Goal: Task Accomplishment & Management: Use online tool/utility

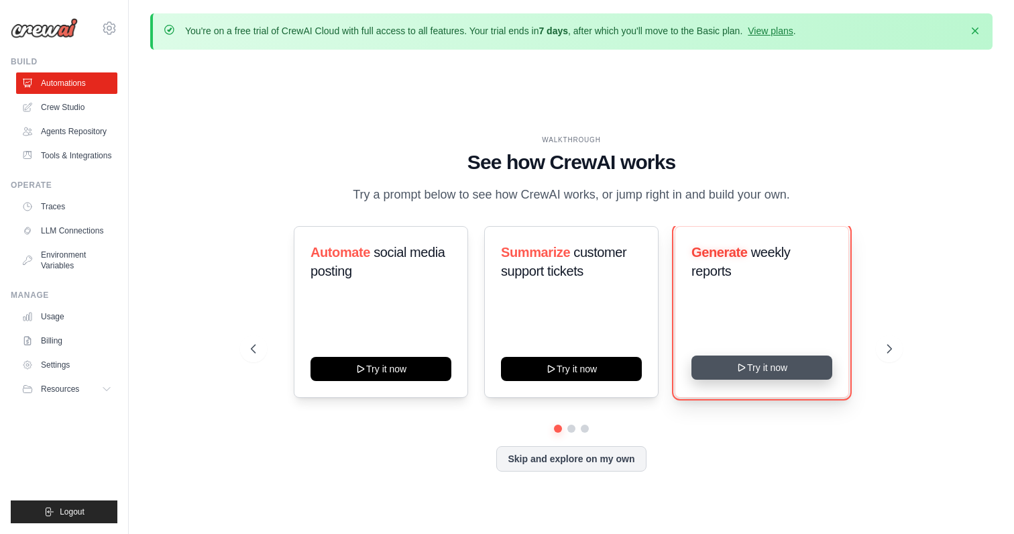
click at [769, 365] on button "Try it now" at bounding box center [761, 367] width 141 height 24
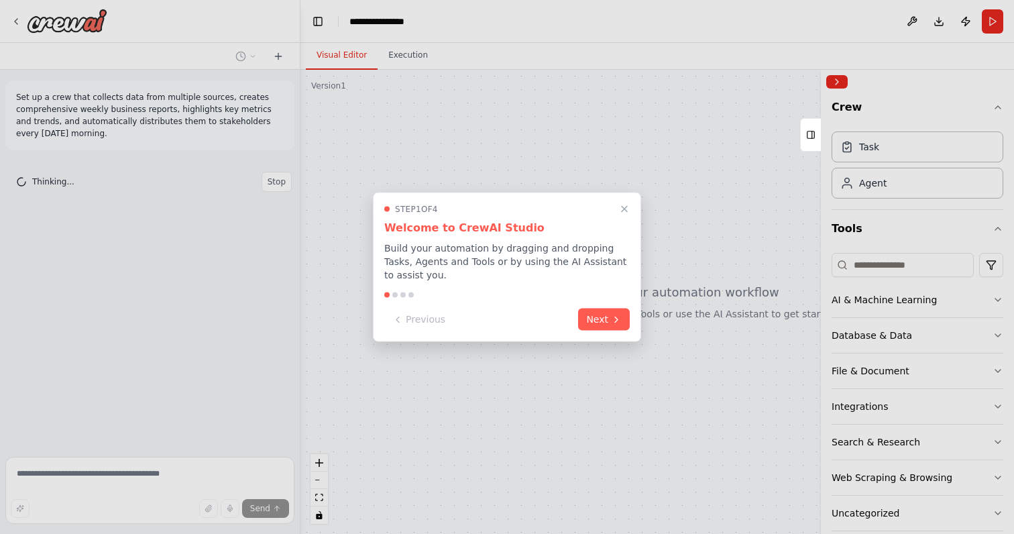
click at [394, 294] on div at bounding box center [394, 294] width 5 height 5
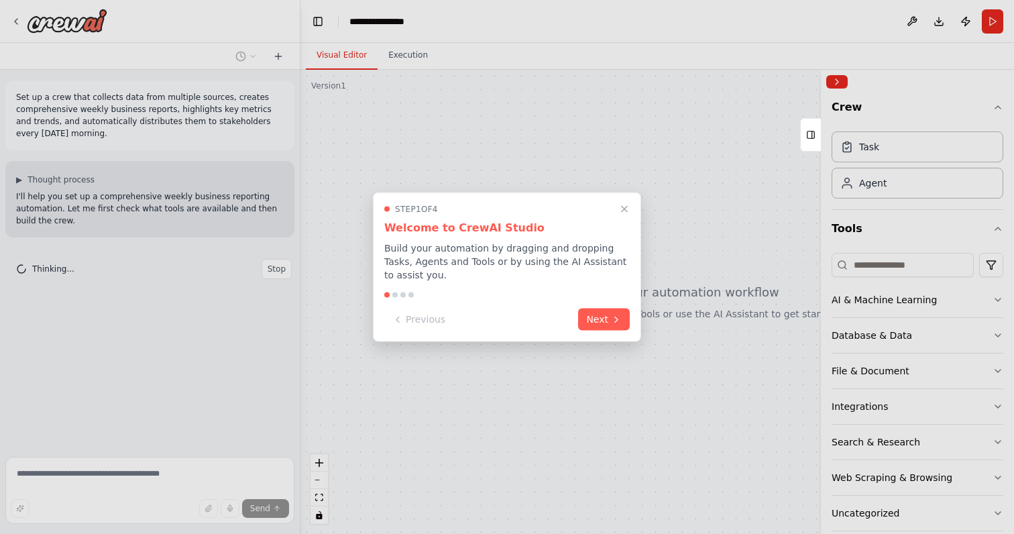
click at [396, 296] on div at bounding box center [394, 294] width 5 height 5
click at [596, 325] on button "Next" at bounding box center [604, 318] width 52 height 22
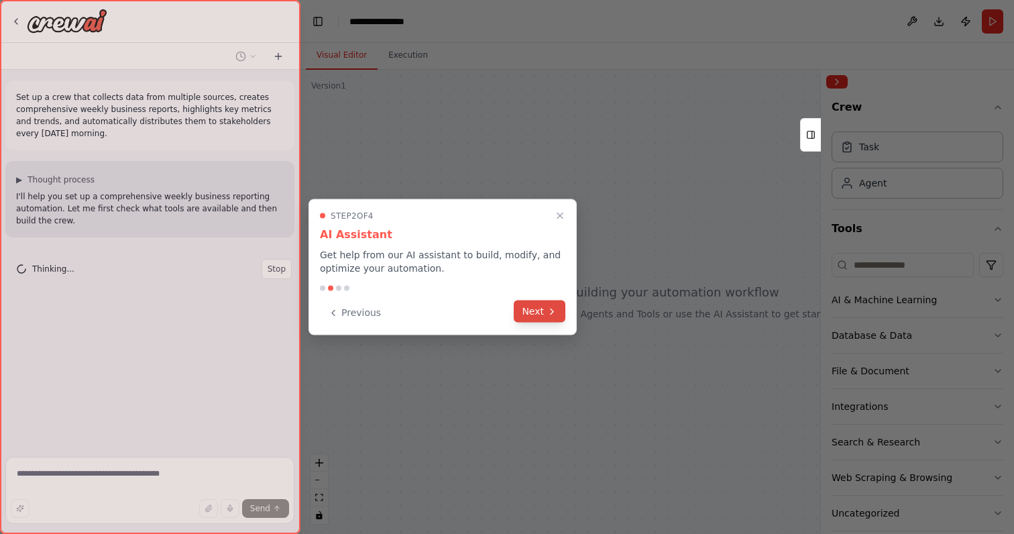
click at [551, 310] on icon at bounding box center [552, 311] width 11 height 11
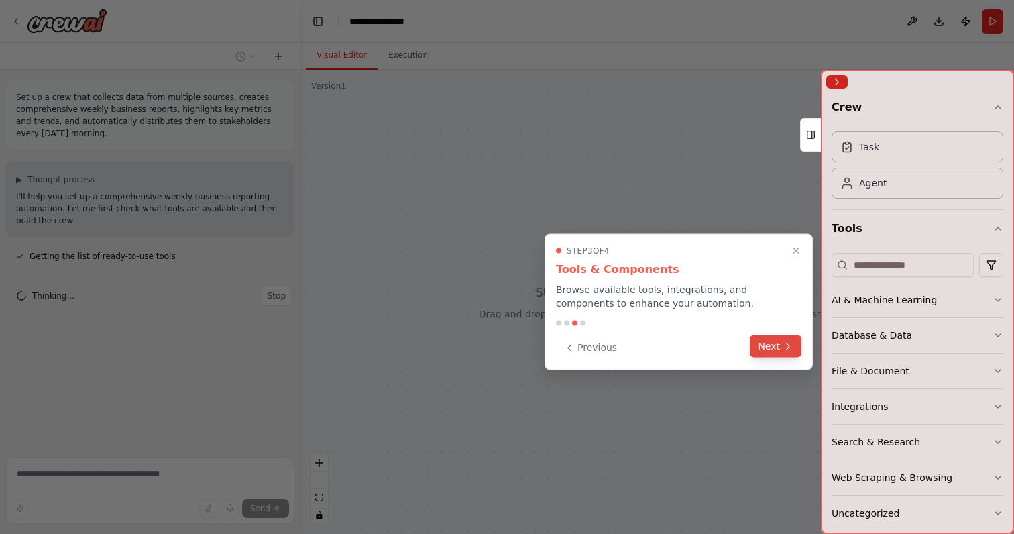
click at [775, 345] on button "Next" at bounding box center [776, 346] width 52 height 22
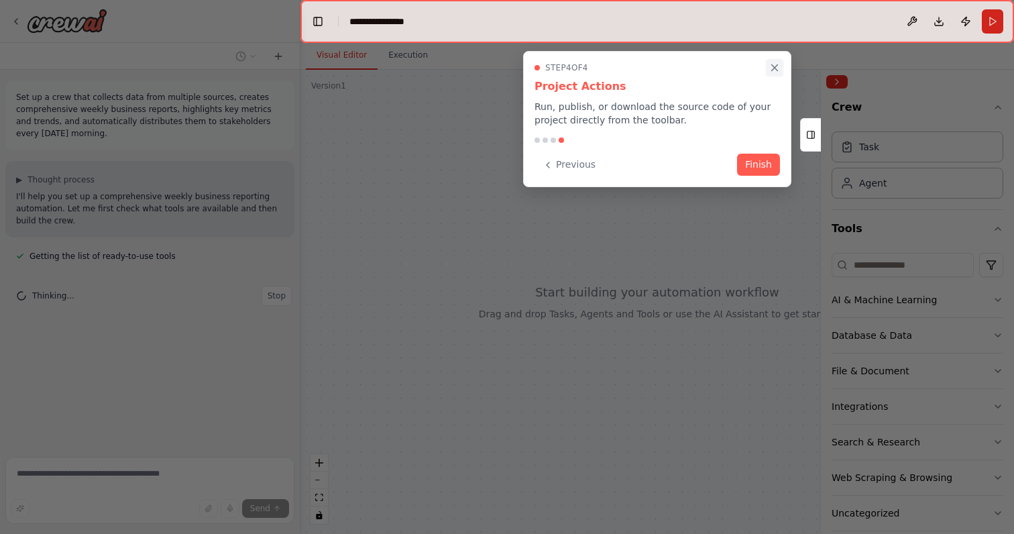
click at [774, 62] on icon "Close walkthrough" at bounding box center [775, 68] width 12 height 12
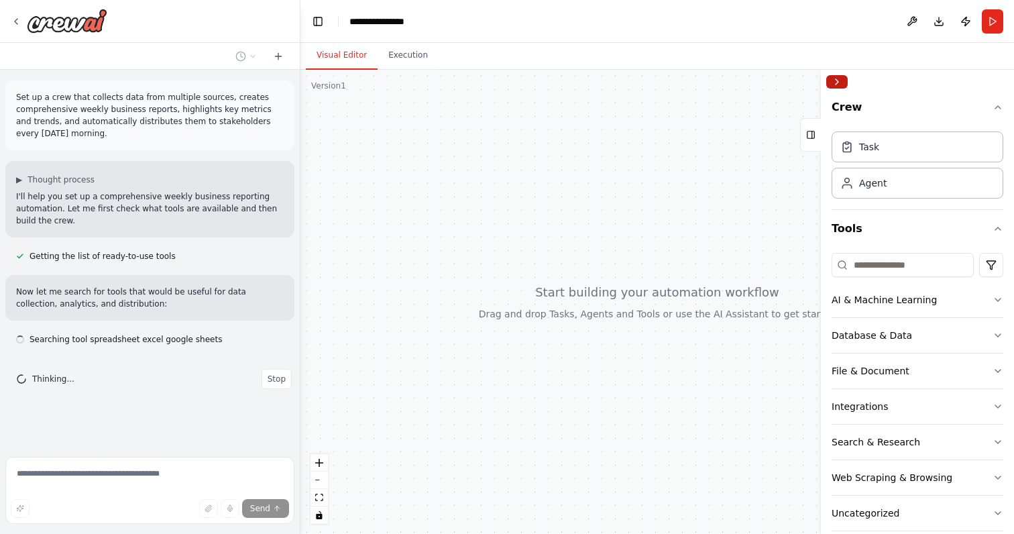
click at [838, 85] on button "Collapse right sidebar" at bounding box center [836, 81] width 21 height 13
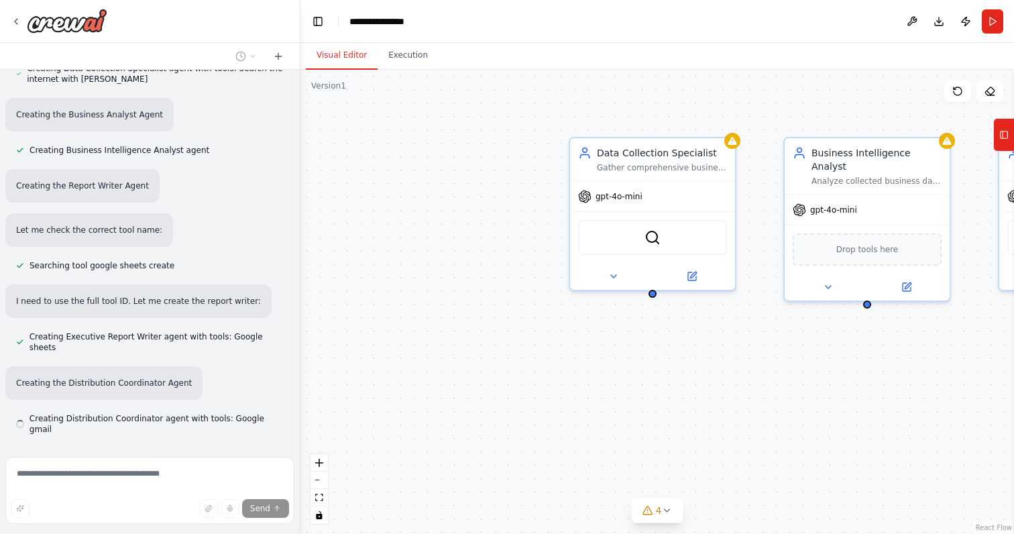
scroll to position [522, 0]
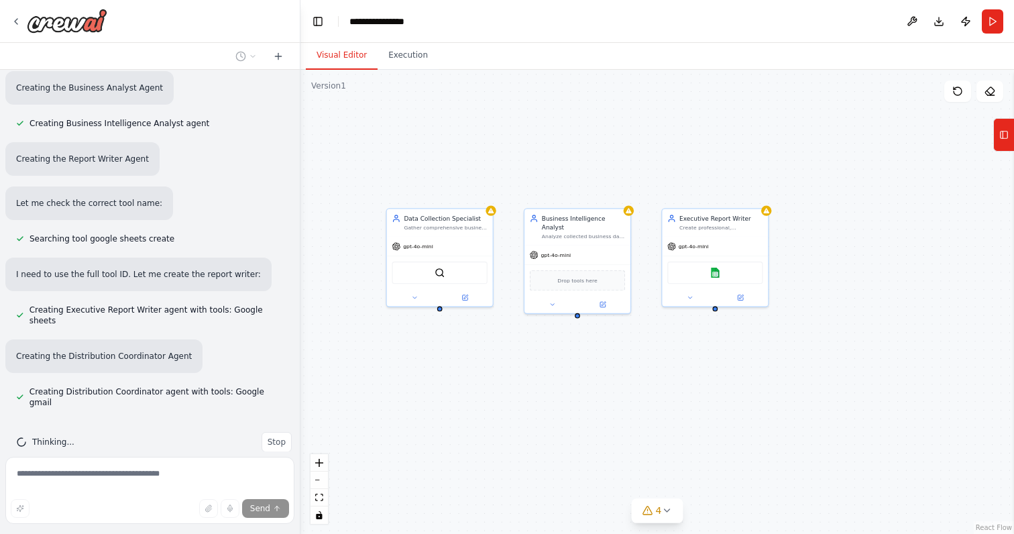
drag, startPoint x: 671, startPoint y: 431, endPoint x: 452, endPoint y: 398, distance: 221.2
click at [452, 398] on div "Data Collection Specialist Gather comprehensive business data from multiple sou…" at bounding box center [657, 302] width 714 height 464
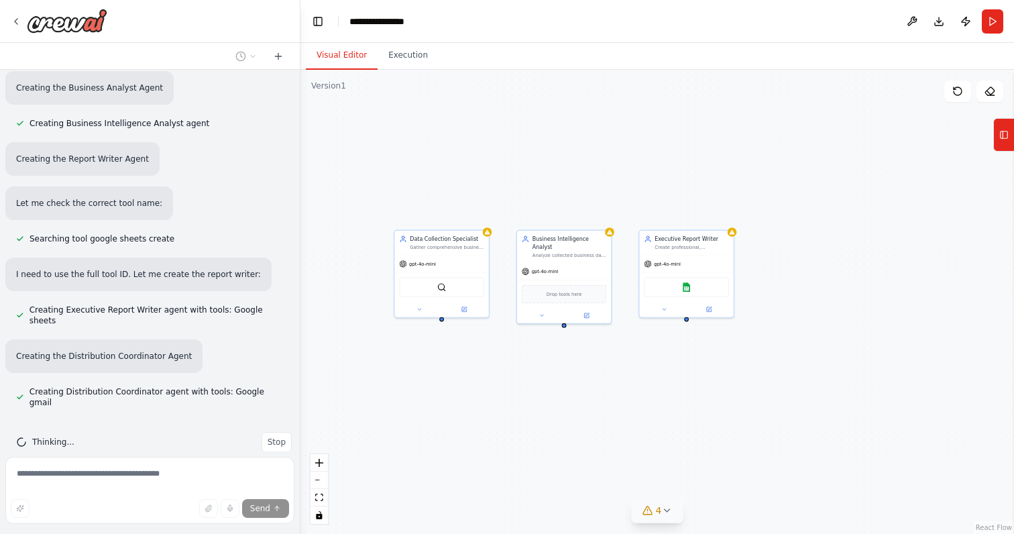
click at [653, 518] on button "4" at bounding box center [658, 510] width 52 height 25
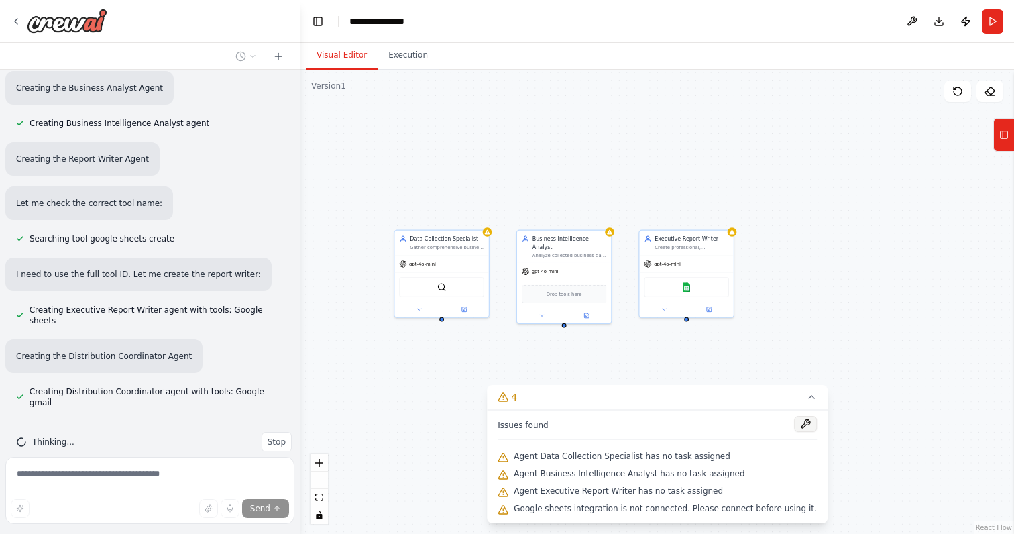
click at [796, 422] on button at bounding box center [805, 424] width 23 height 16
click at [797, 423] on div at bounding box center [805, 425] width 23 height 18
click at [806, 394] on icon at bounding box center [811, 397] width 11 height 11
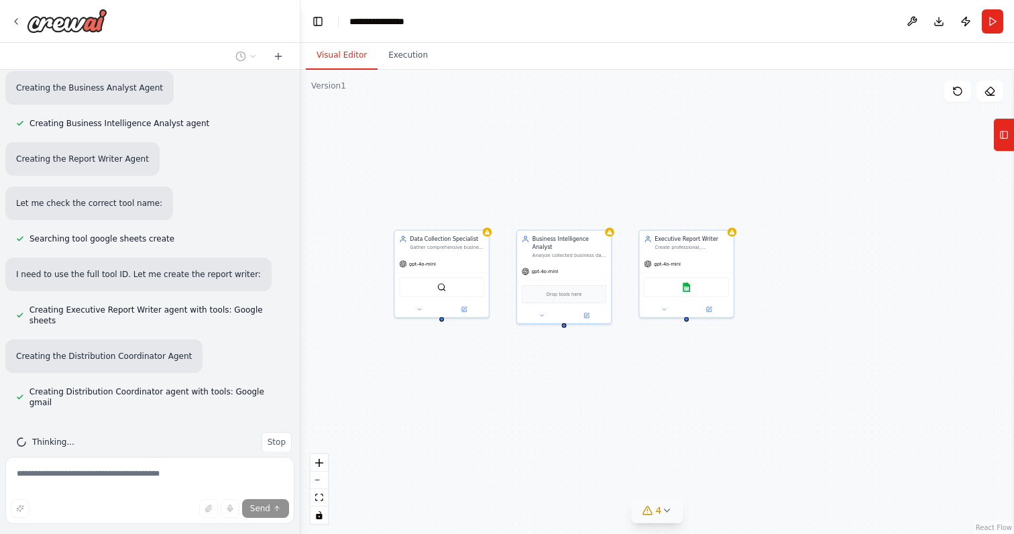
click at [643, 512] on icon at bounding box center [647, 510] width 9 height 8
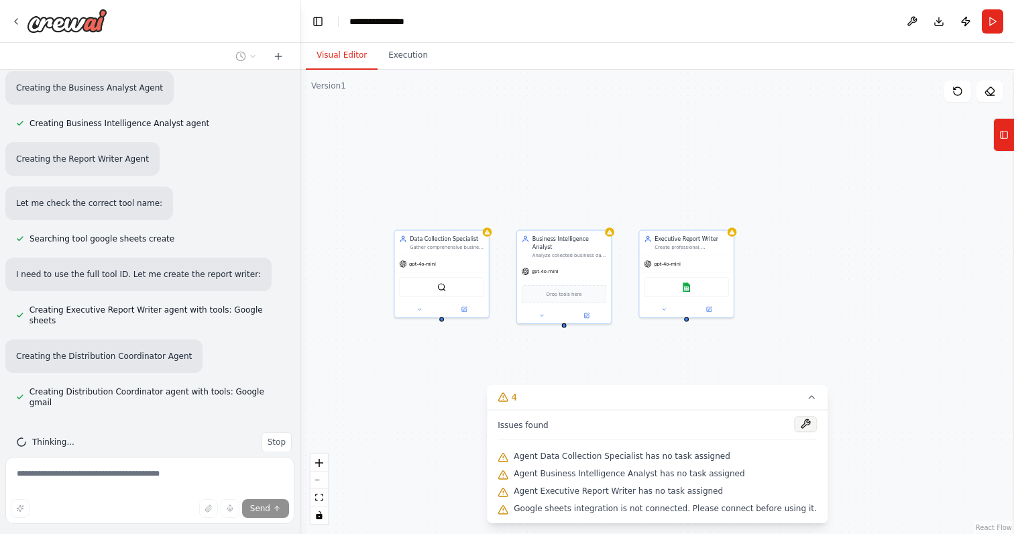
click at [794, 422] on button at bounding box center [805, 424] width 23 height 16
click at [656, 144] on div "Data Collection Specialist Gather comprehensive business data from multiple sou…" at bounding box center [657, 302] width 714 height 464
click at [15, 19] on icon at bounding box center [16, 21] width 11 height 11
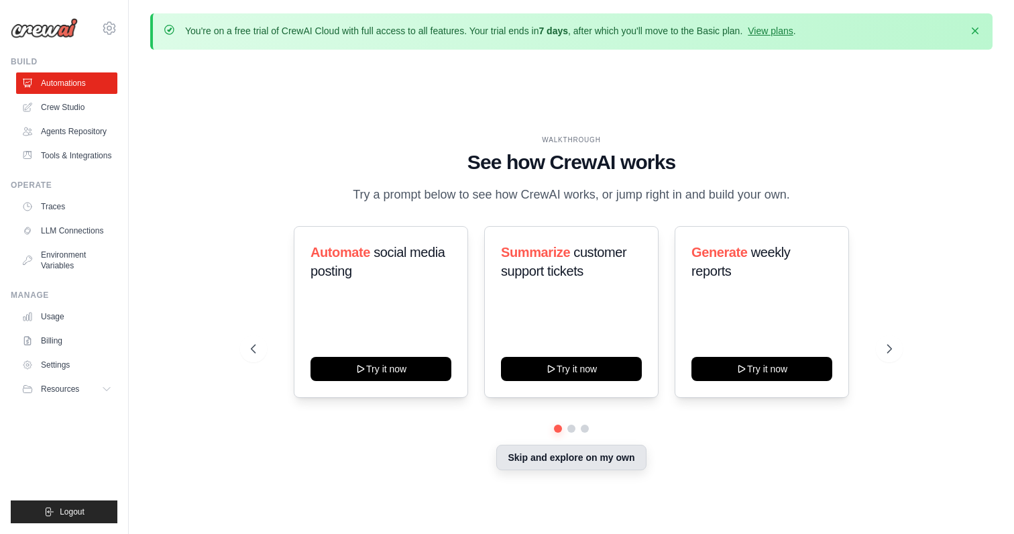
click at [545, 459] on button "Skip and explore on my own" at bounding box center [571, 457] width 150 height 25
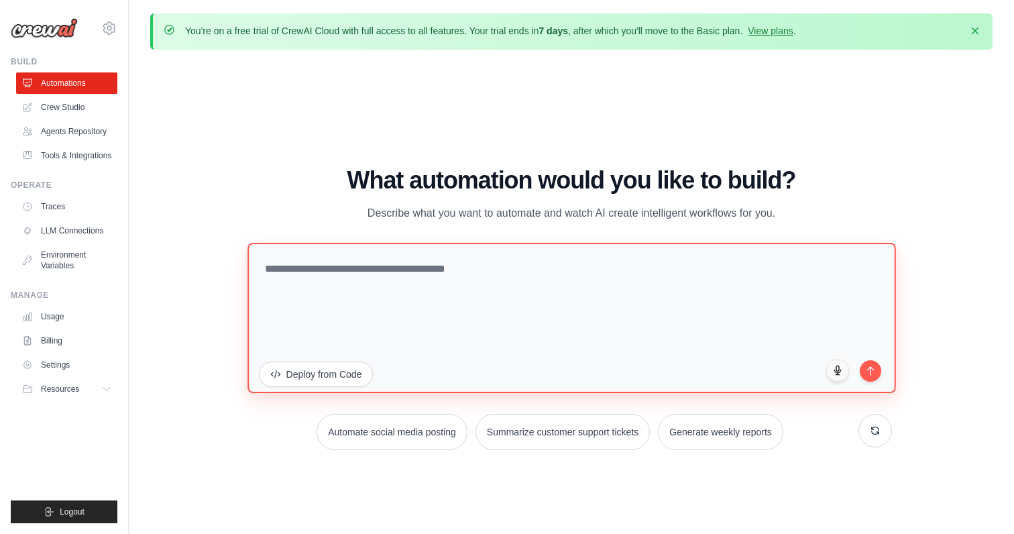
click at [426, 252] on textarea at bounding box center [571, 318] width 648 height 150
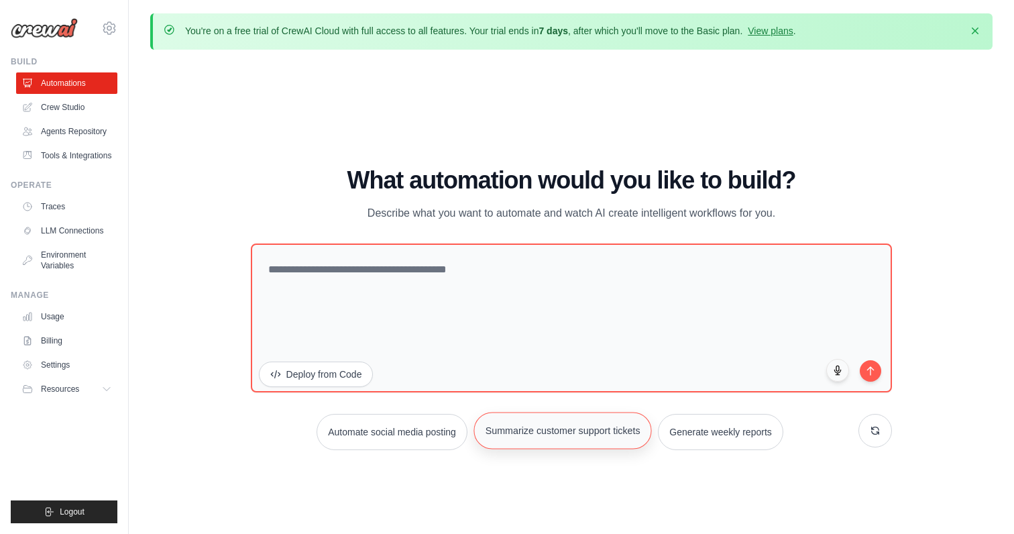
click at [589, 429] on button "Summarize customer support tickets" at bounding box center [562, 430] width 178 height 37
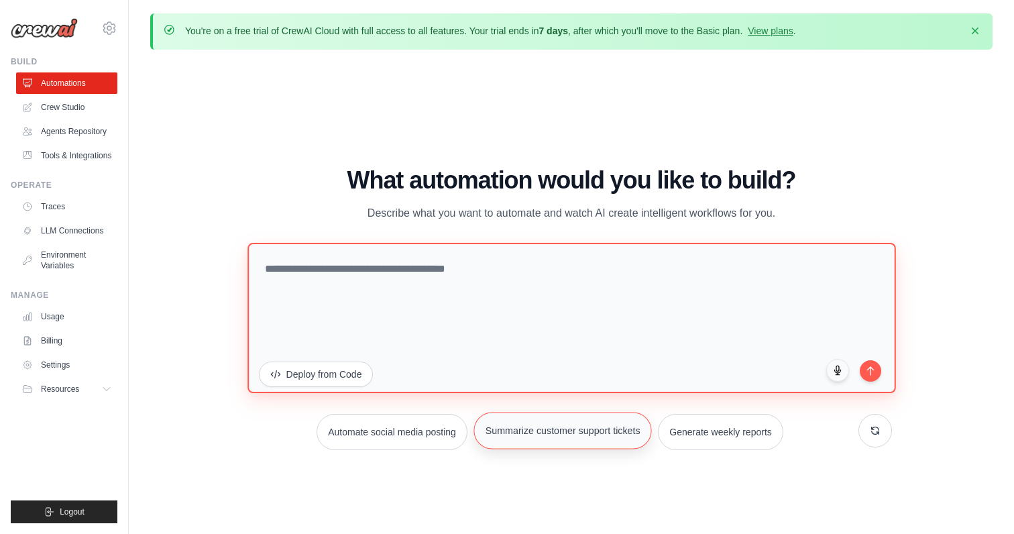
type textarea "**********"
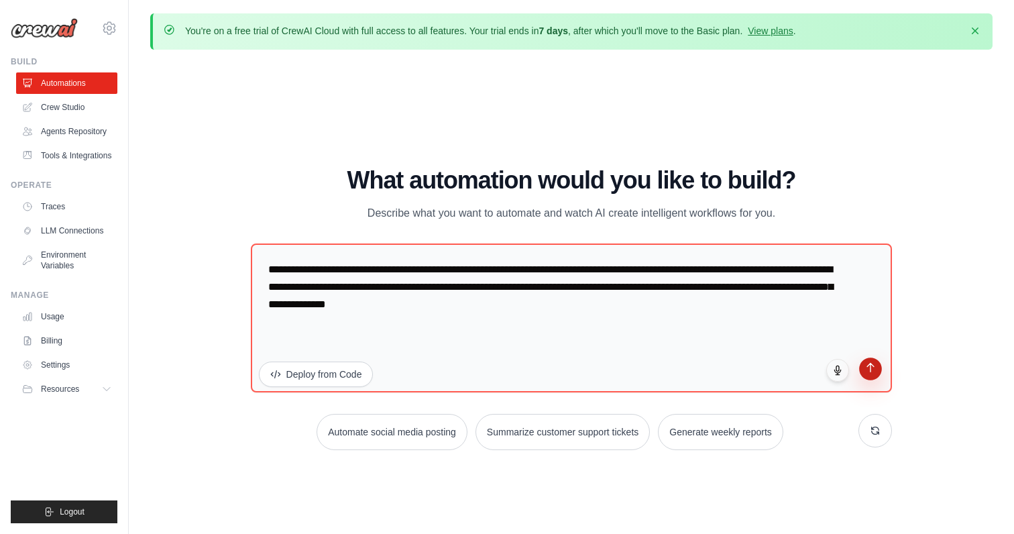
click at [869, 368] on icon "submit" at bounding box center [870, 367] width 11 height 11
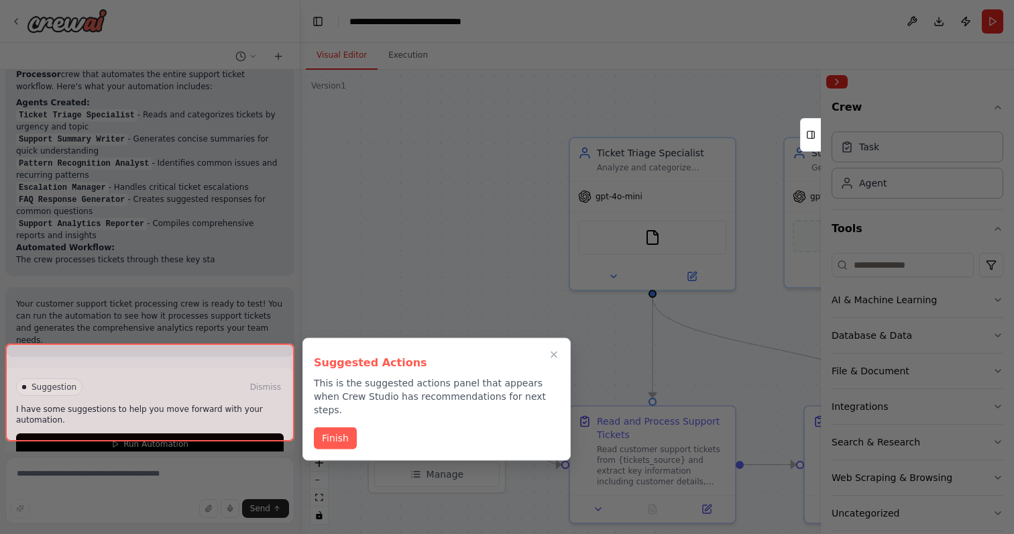
click at [553, 354] on div "Suggested Actions This is the suggested actions panel that appears when Crew St…" at bounding box center [436, 399] width 268 height 123
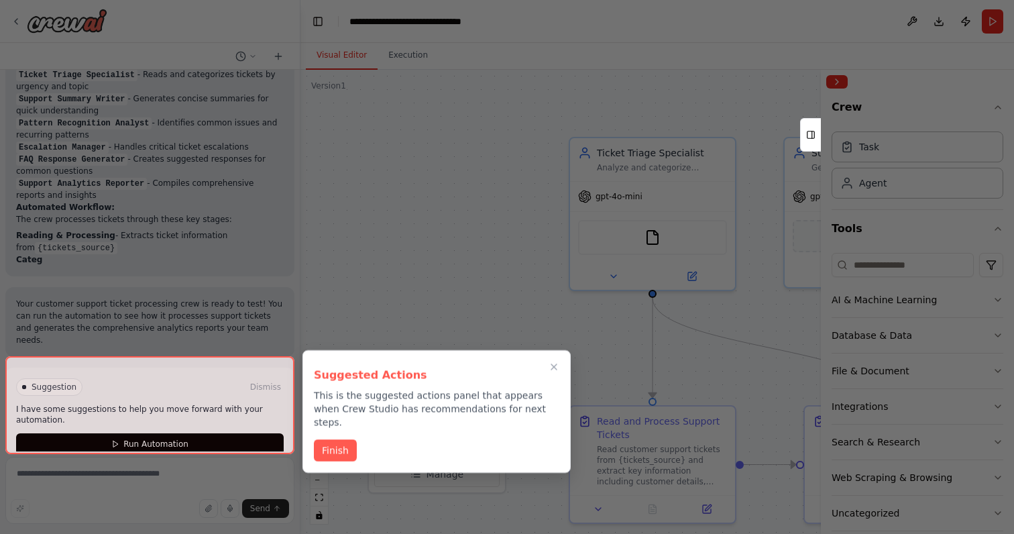
click at [553, 361] on icon "Close walkthrough" at bounding box center [554, 366] width 11 height 11
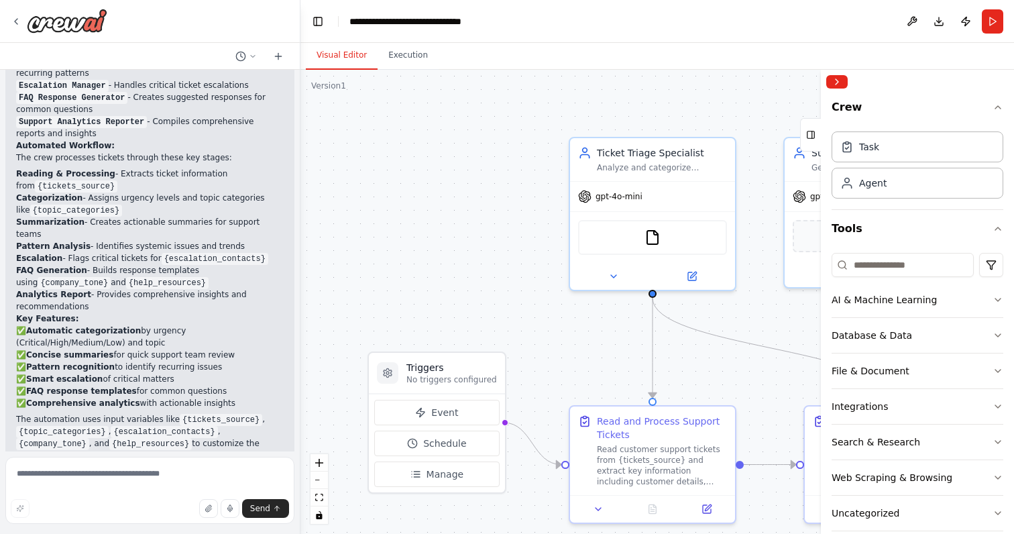
scroll to position [1359, 0]
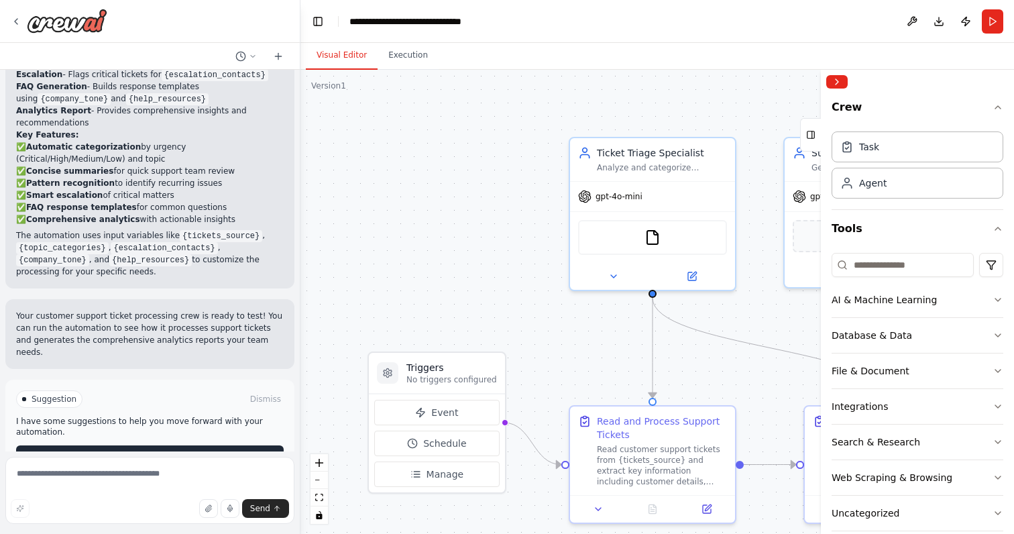
click at [182, 451] on span "Run Automation" at bounding box center [155, 456] width 65 height 11
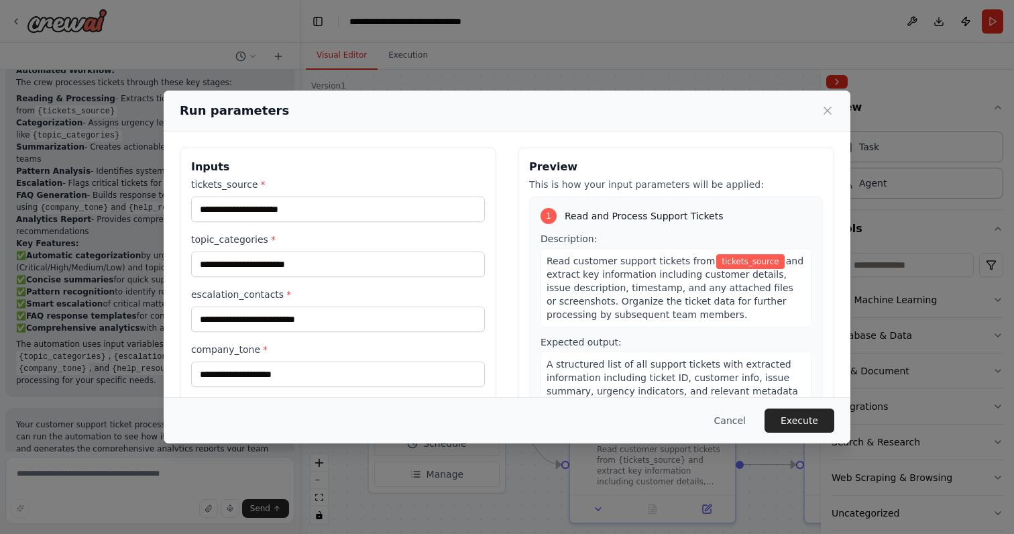
click at [843, 115] on div "Run parameters" at bounding box center [507, 111] width 687 height 41
click at [826, 109] on icon at bounding box center [827, 110] width 7 height 7
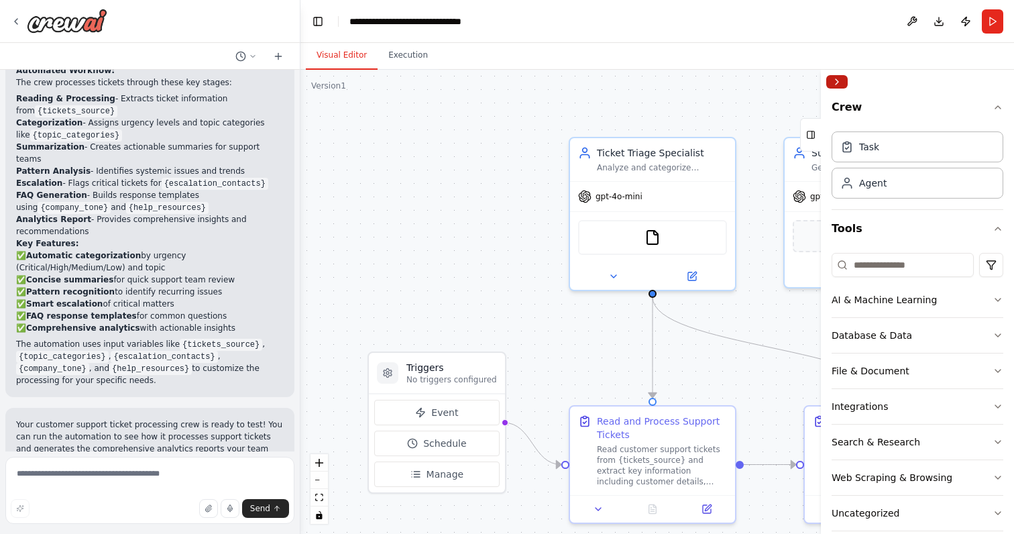
click at [834, 83] on button "Collapse right sidebar" at bounding box center [836, 81] width 21 height 13
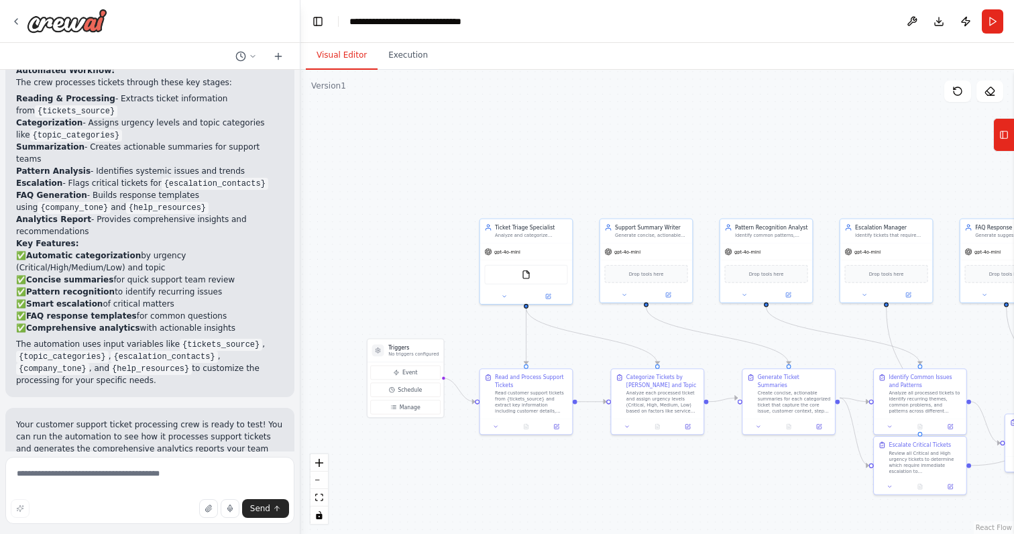
drag, startPoint x: 862, startPoint y: 368, endPoint x: 614, endPoint y: 346, distance: 249.1
click at [614, 346] on div ".deletable-edge-delete-btn { width: 20px; height: 20px; border: 0px solid #ffff…" at bounding box center [657, 302] width 714 height 464
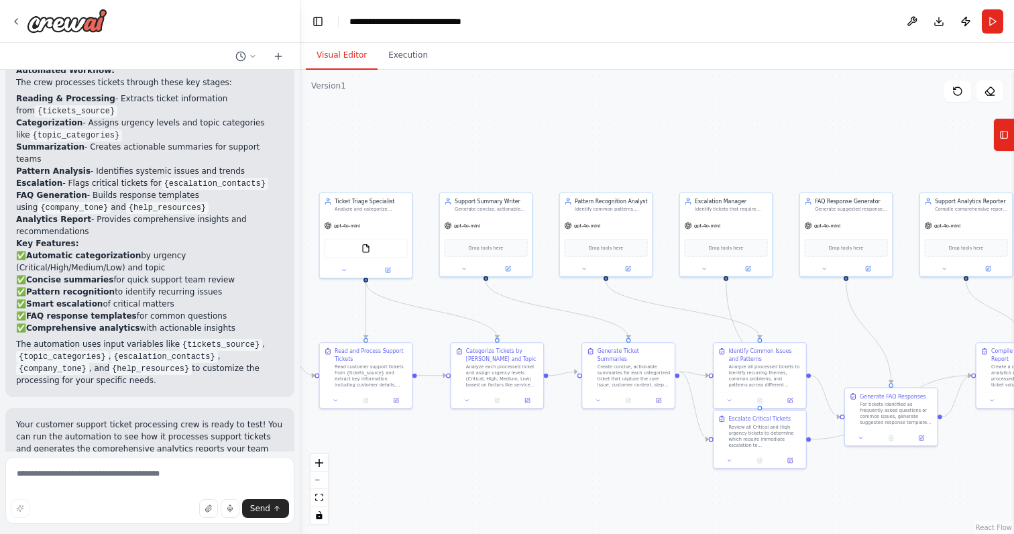
drag, startPoint x: 773, startPoint y: 503, endPoint x: 569, endPoint y: 444, distance: 211.6
click at [569, 446] on div ".deletable-edge-delete-btn { width: 20px; height: 20px; border: 0px solid #ffff…" at bounding box center [657, 302] width 714 height 464
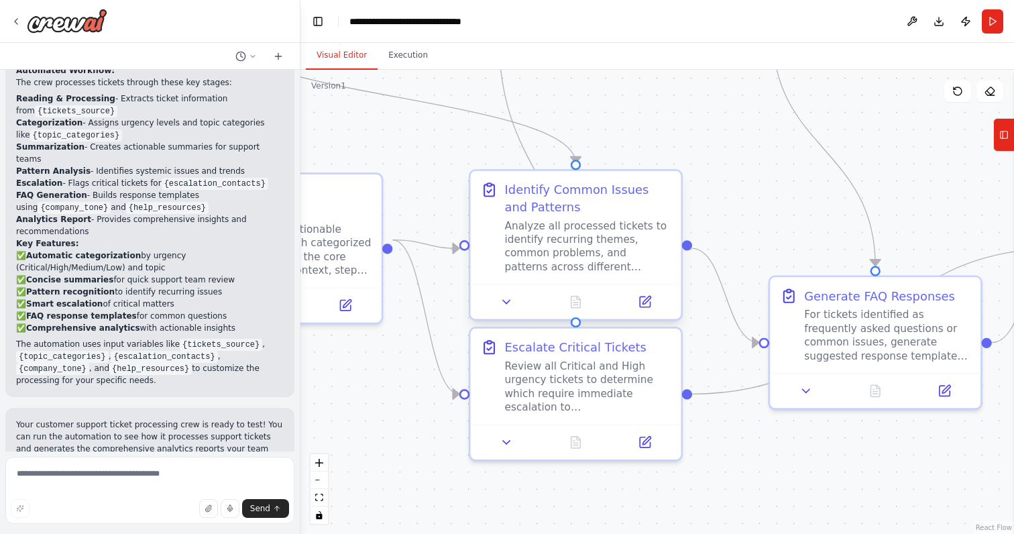
click at [591, 219] on div "Analyze all processed tickets to identify recurring themes, common problems, an…" at bounding box center [588, 246] width 166 height 55
click at [548, 194] on div "Identify Common Issues and Patterns" at bounding box center [588, 198] width 166 height 34
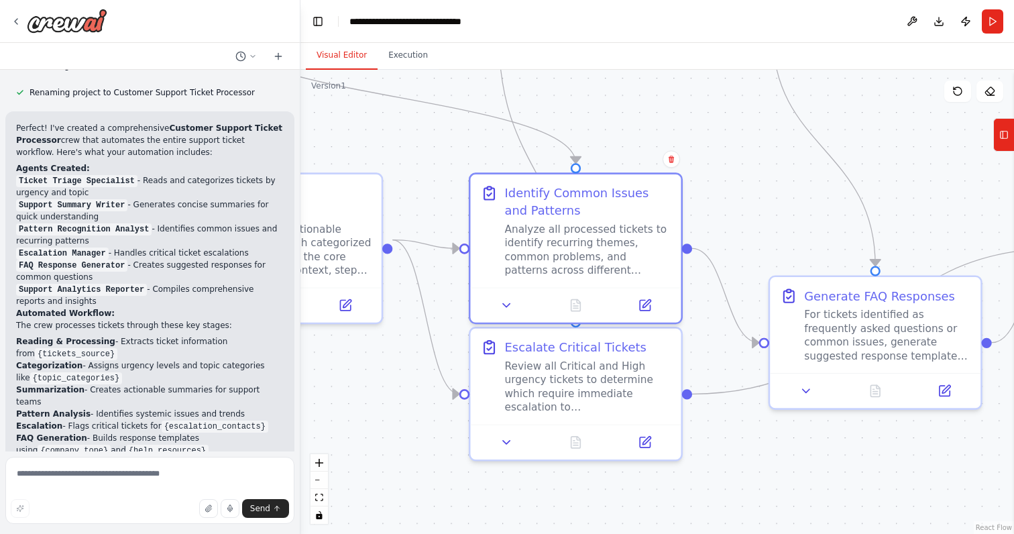
scroll to position [948, 0]
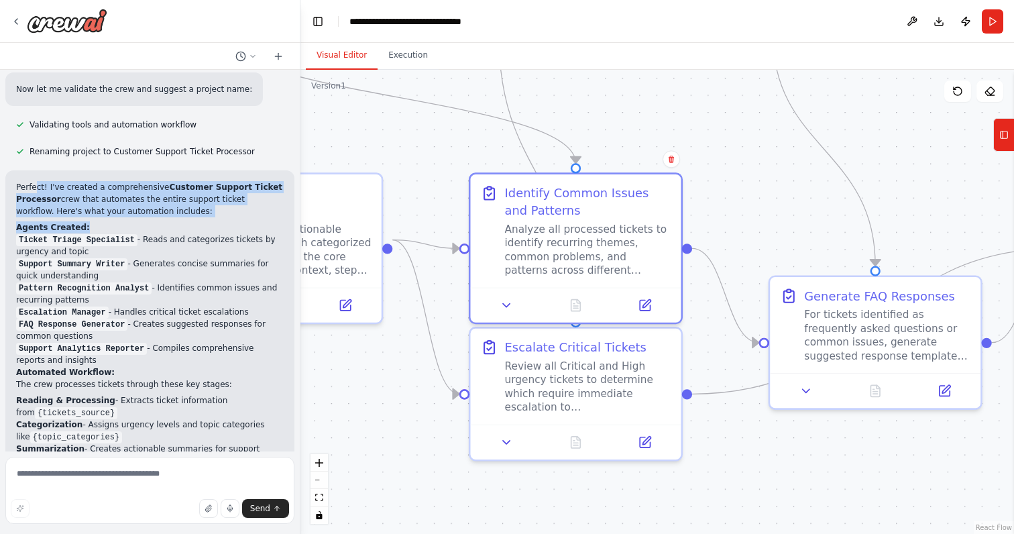
drag, startPoint x: 38, startPoint y: 177, endPoint x: 154, endPoint y: 214, distance: 122.4
click at [154, 214] on div "Perfect! I've created a comprehensive Customer Support Ticket Processor crew th…" at bounding box center [150, 434] width 268 height 507
click at [154, 221] on h2 "Agents Created:" at bounding box center [150, 227] width 268 height 12
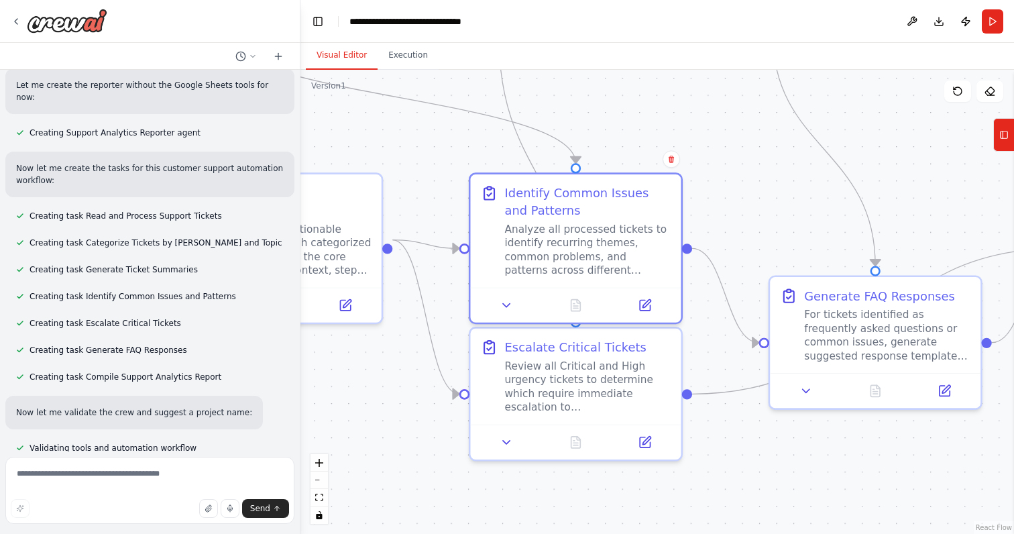
scroll to position [306, 0]
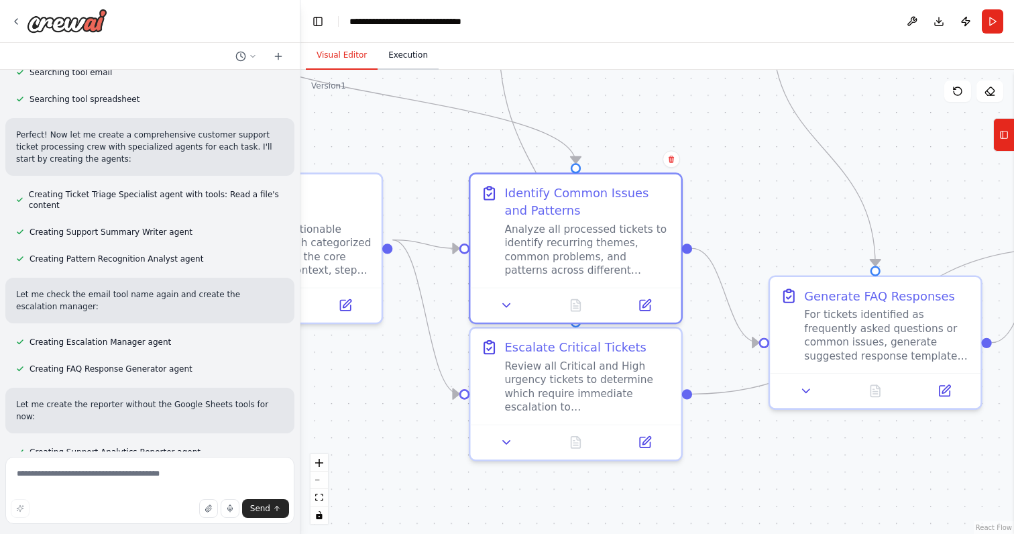
click at [389, 60] on button "Execution" at bounding box center [408, 56] width 61 height 28
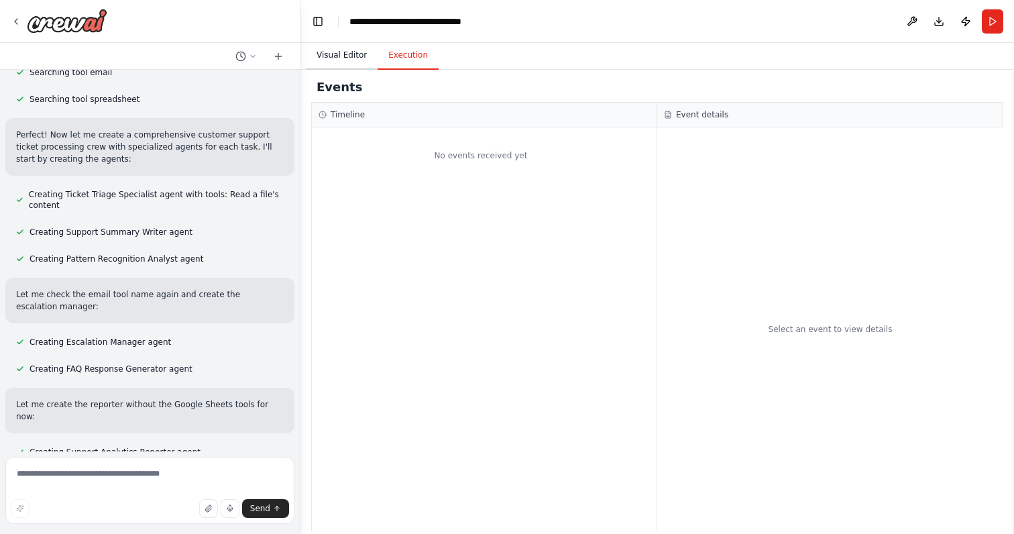
click at [343, 52] on button "Visual Editor" at bounding box center [342, 56] width 72 height 28
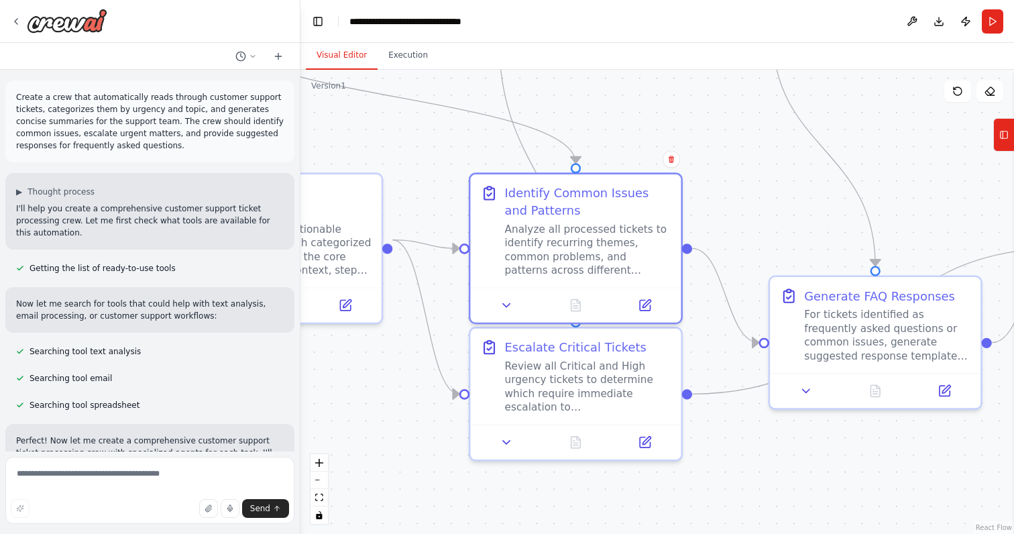
scroll to position [1, 0]
click at [19, 13] on div at bounding box center [59, 21] width 97 height 24
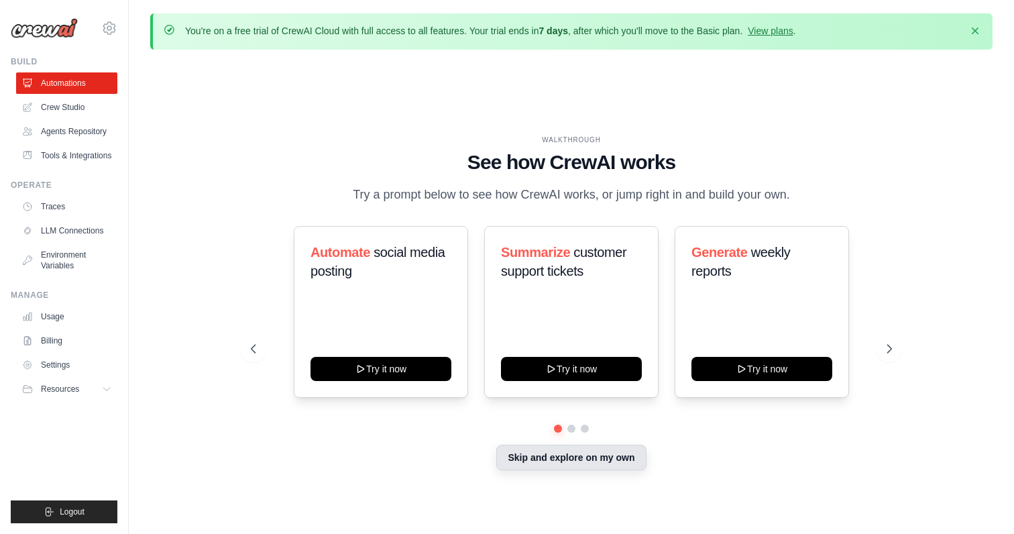
click at [583, 460] on button "Skip and explore on my own" at bounding box center [571, 457] width 150 height 25
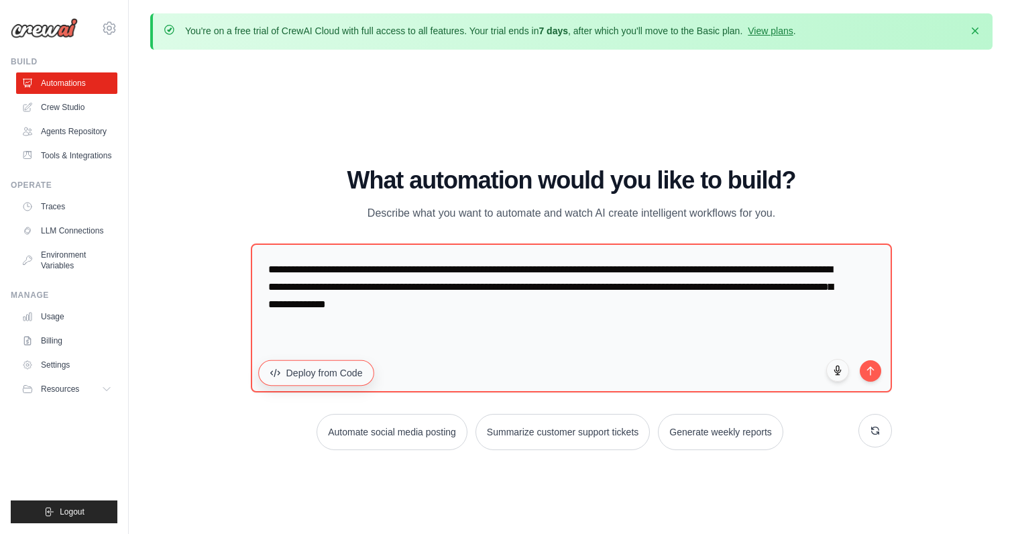
click at [351, 376] on button "Deploy from Code" at bounding box center [316, 372] width 116 height 25
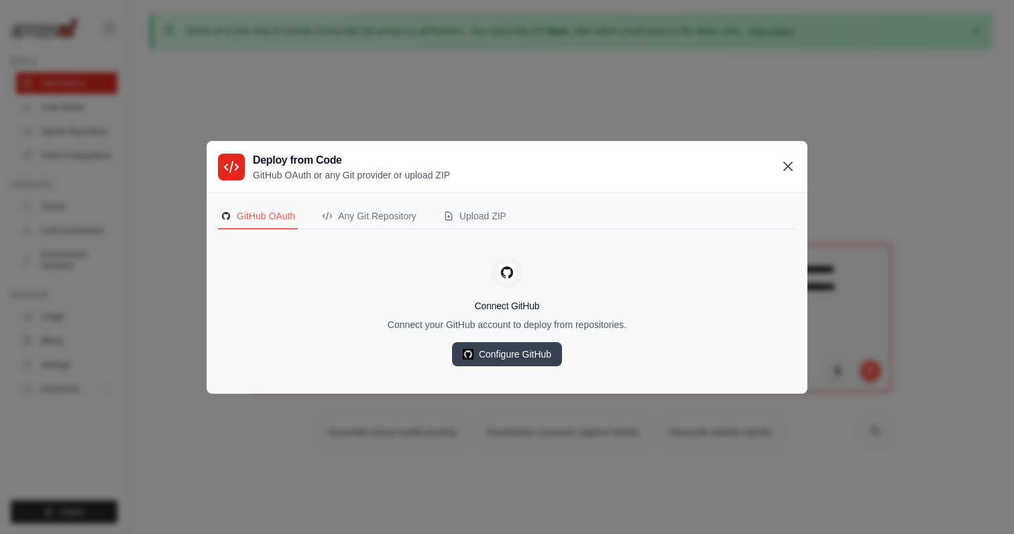
click at [787, 172] on icon at bounding box center [788, 166] width 16 height 16
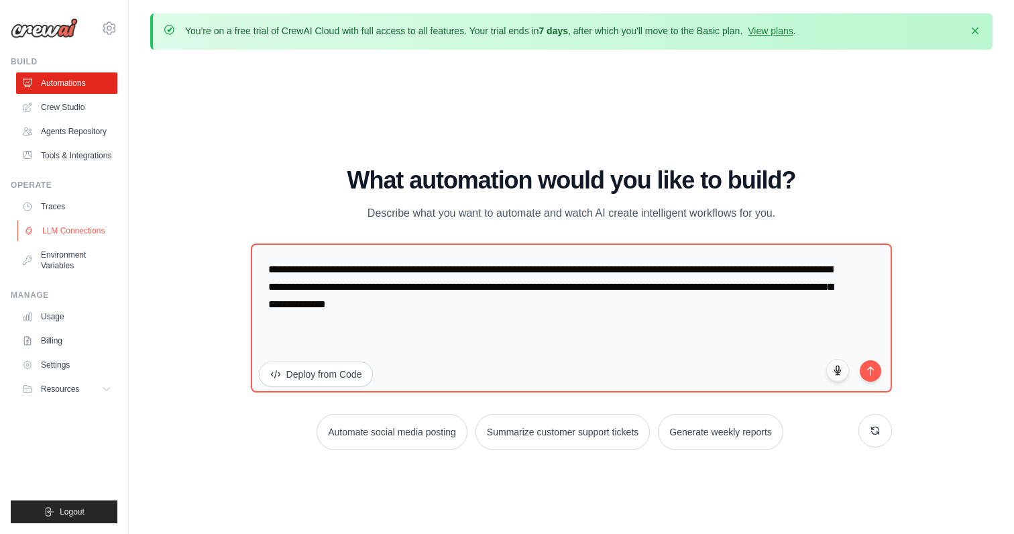
click at [63, 233] on link "LLM Connections" at bounding box center [67, 230] width 101 height 21
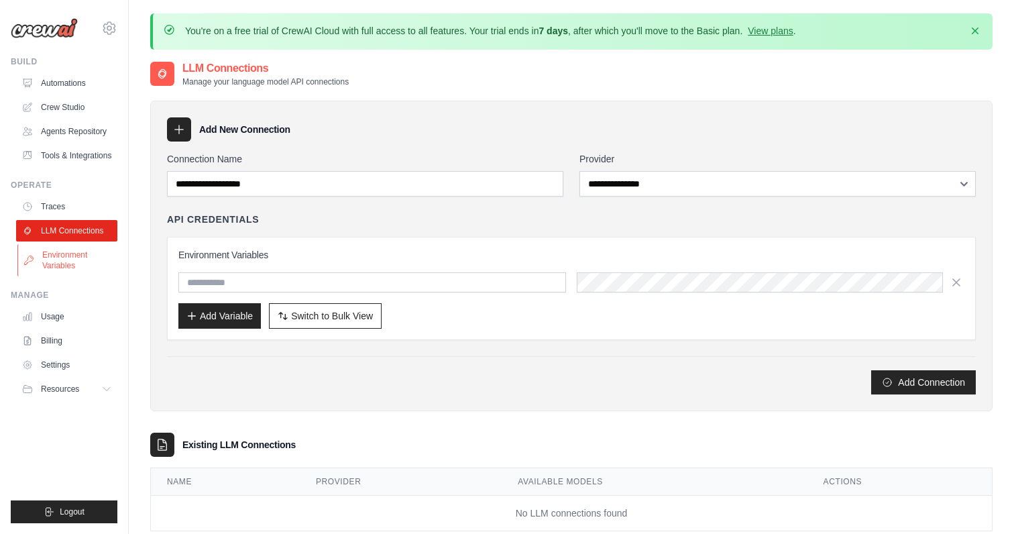
click at [72, 253] on link "Environment Variables" at bounding box center [67, 260] width 101 height 32
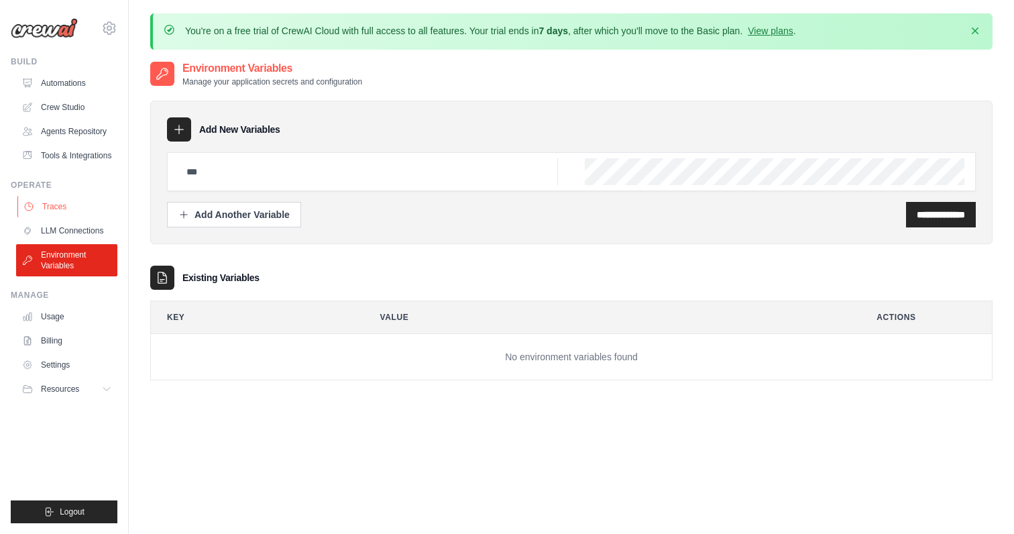
click at [70, 211] on link "Traces" at bounding box center [67, 206] width 101 height 21
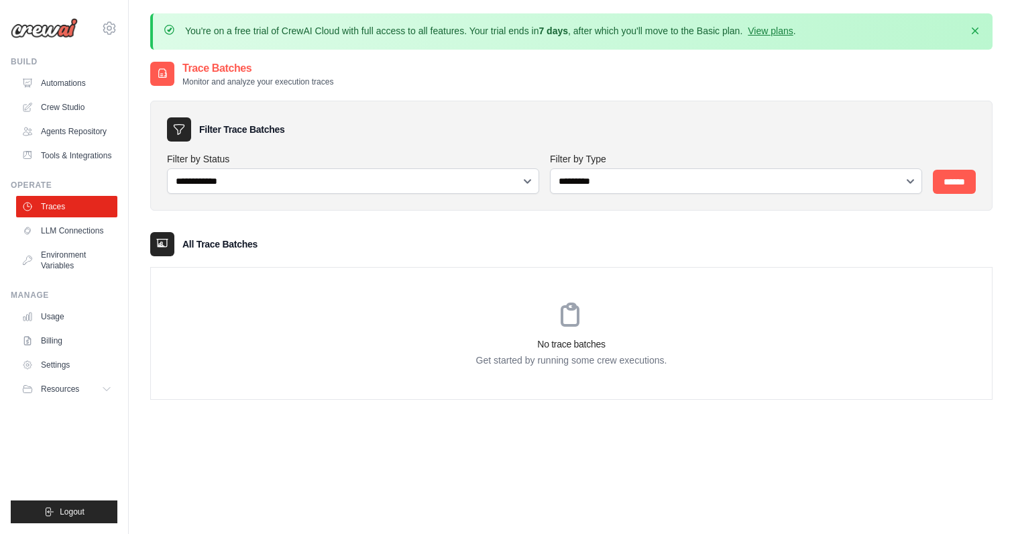
click at [48, 327] on ul "Usage Billing Settings Resources GitHub" at bounding box center [66, 353] width 101 height 94
click at [48, 315] on link "Usage" at bounding box center [67, 316] width 101 height 21
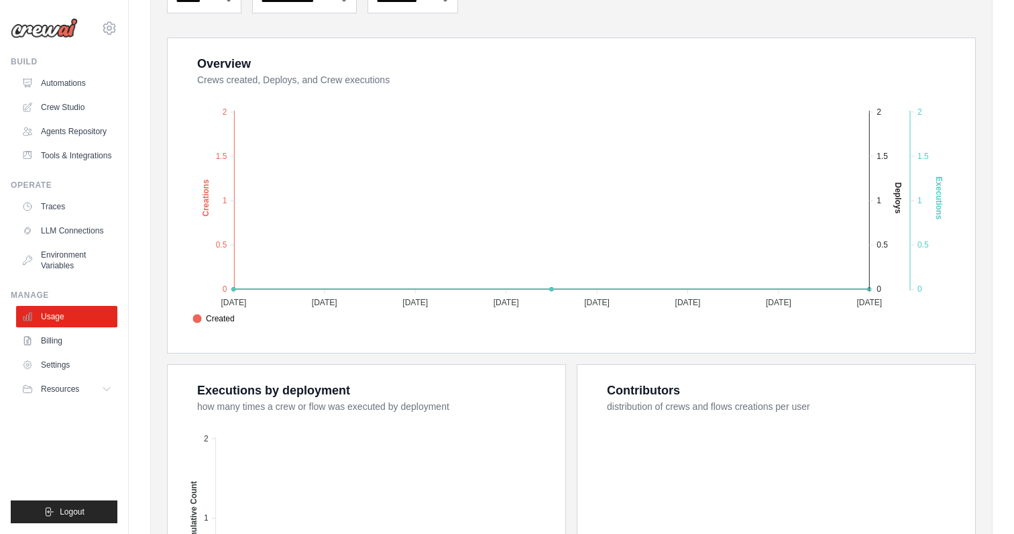
scroll to position [194, 0]
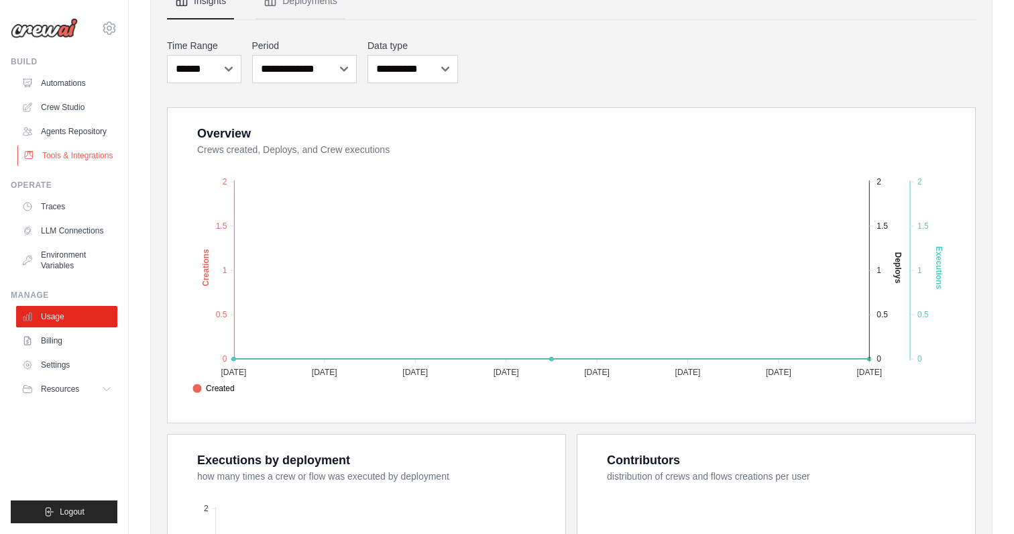
click at [54, 152] on link "Tools & Integrations" at bounding box center [67, 155] width 101 height 21
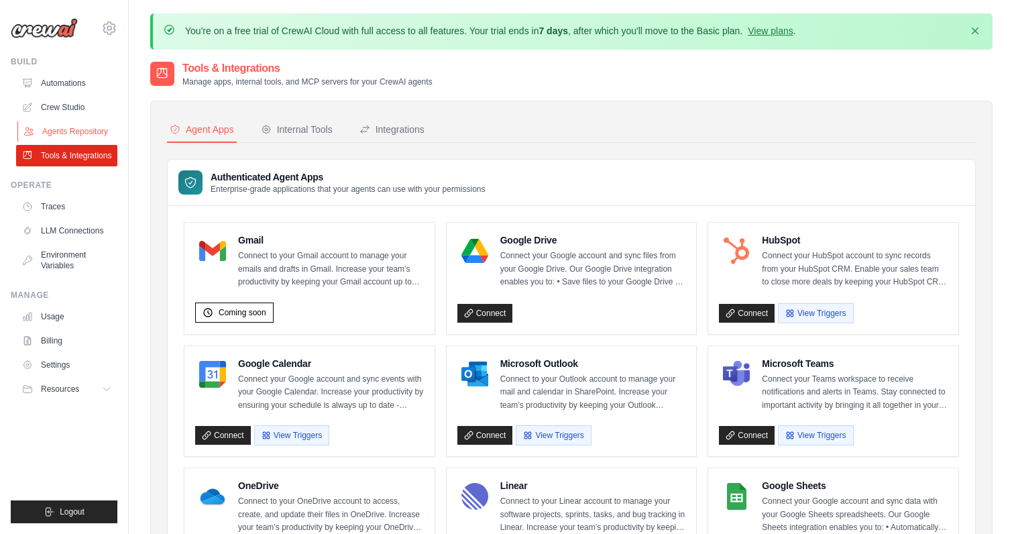
click at [59, 132] on link "Agents Repository" at bounding box center [67, 131] width 101 height 21
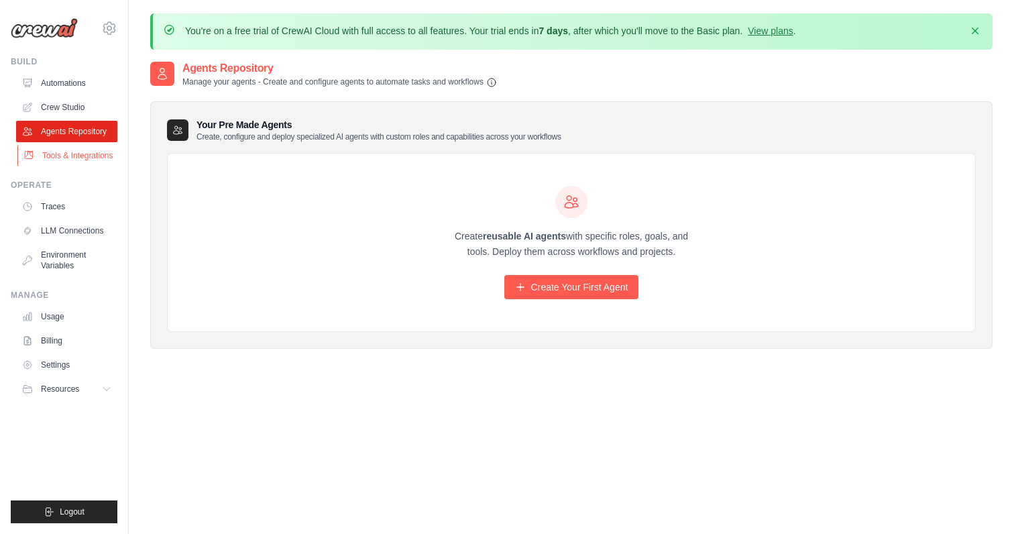
click at [58, 147] on link "Tools & Integrations" at bounding box center [67, 155] width 101 height 21
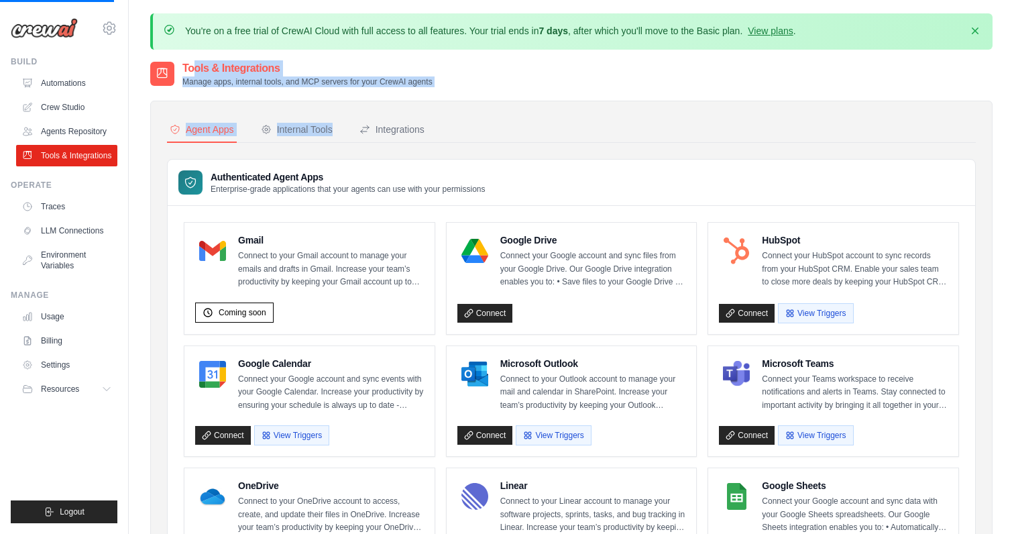
drag, startPoint x: 177, startPoint y: 82, endPoint x: 445, endPoint y: 92, distance: 267.7
click at [441, 85] on div "Tools & Integrations Manage apps, internal tools, and MCP servers for your Crew…" at bounding box center [571, 73] width 842 height 27
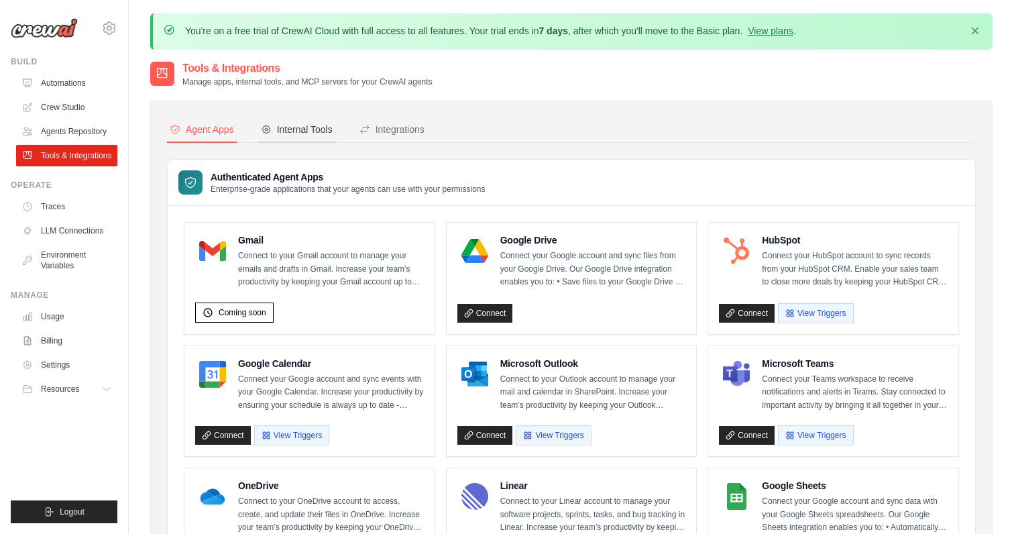
click at [286, 133] on div "Internal Tools" at bounding box center [297, 129] width 72 height 13
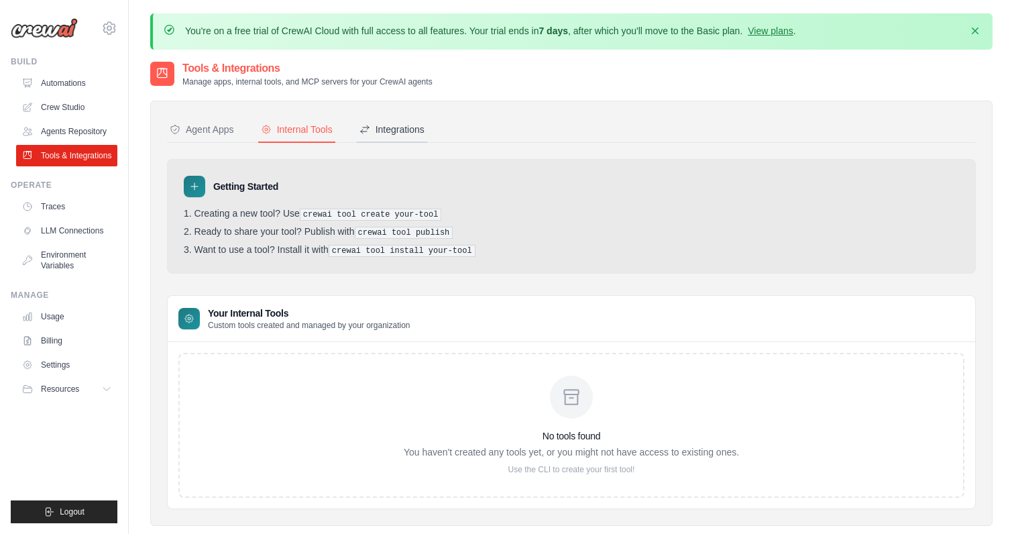
click at [374, 125] on div "Integrations" at bounding box center [391, 129] width 65 height 13
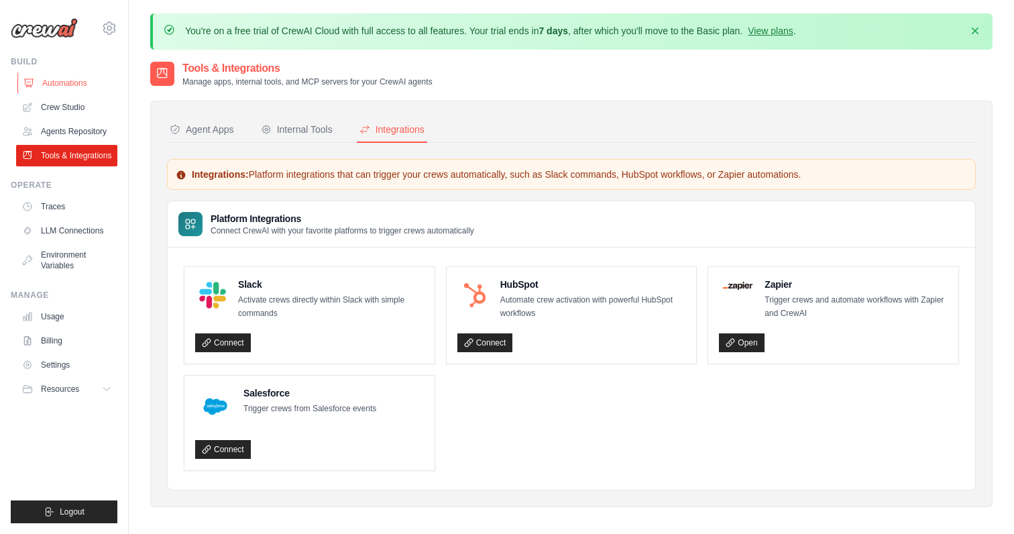
click at [69, 80] on link "Automations" at bounding box center [67, 82] width 101 height 21
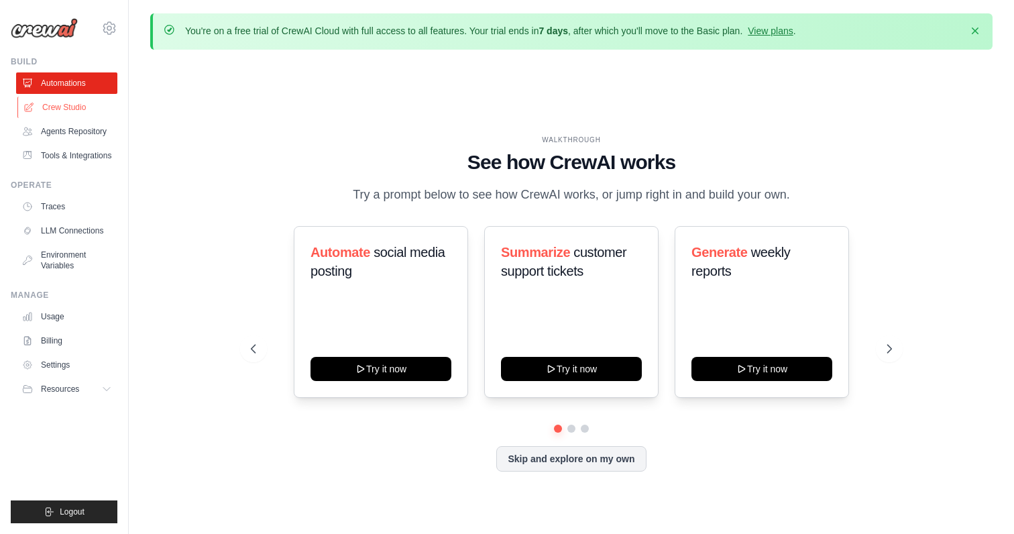
click at [77, 103] on link "Crew Studio" at bounding box center [67, 107] width 101 height 21
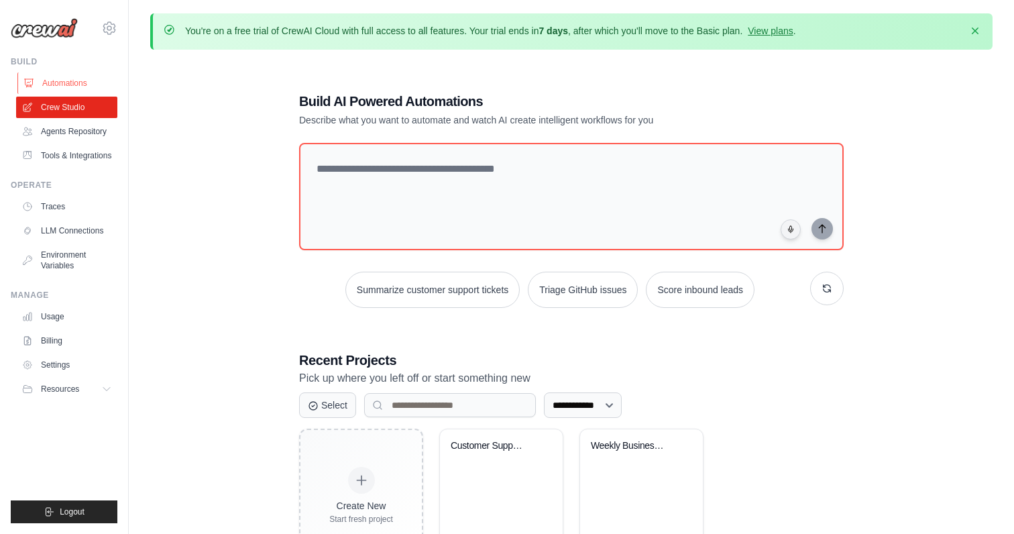
click at [55, 86] on link "Automations" at bounding box center [67, 82] width 101 height 21
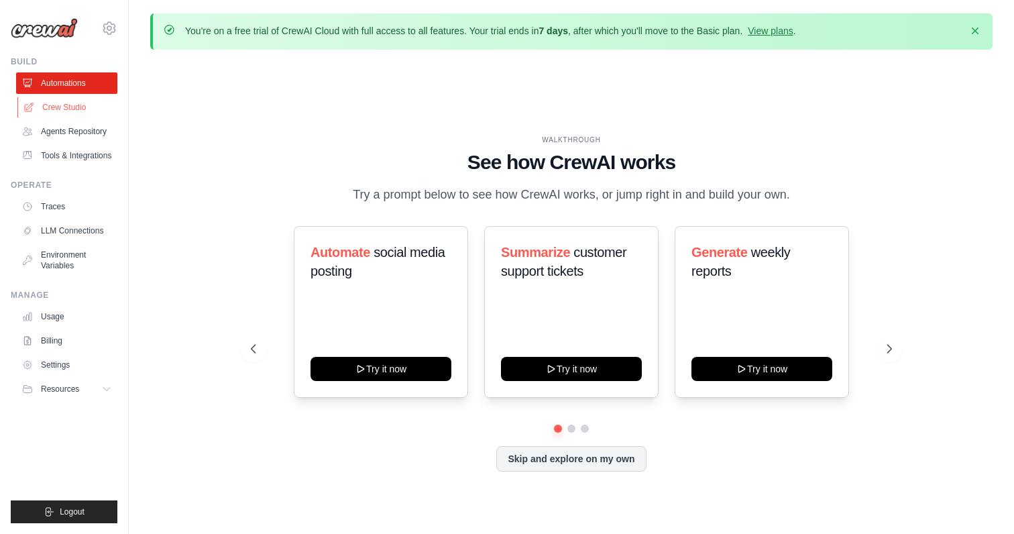
click at [54, 101] on link "Crew Studio" at bounding box center [67, 107] width 101 height 21
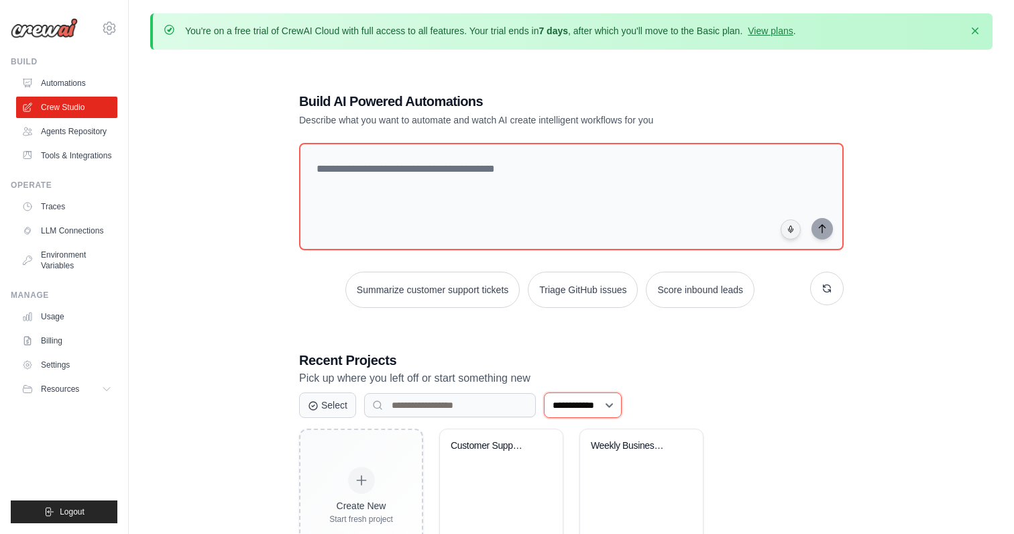
click at [551, 409] on select "**********" at bounding box center [583, 404] width 78 height 25
click at [544, 392] on select "**********" at bounding box center [583, 404] width 78 height 25
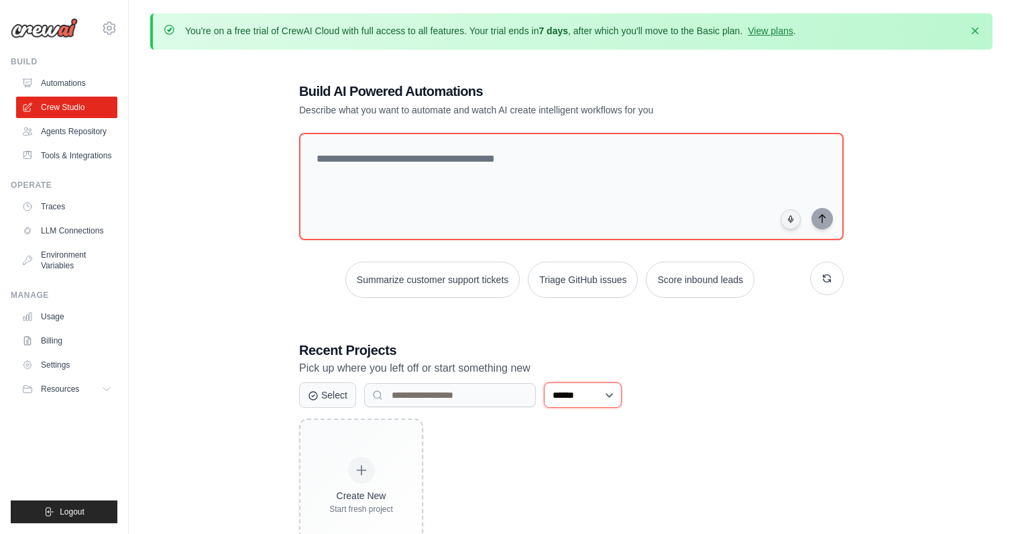
click at [576, 392] on select "**********" at bounding box center [583, 394] width 78 height 25
select select "***"
click at [544, 392] on select "**********" at bounding box center [583, 394] width 78 height 25
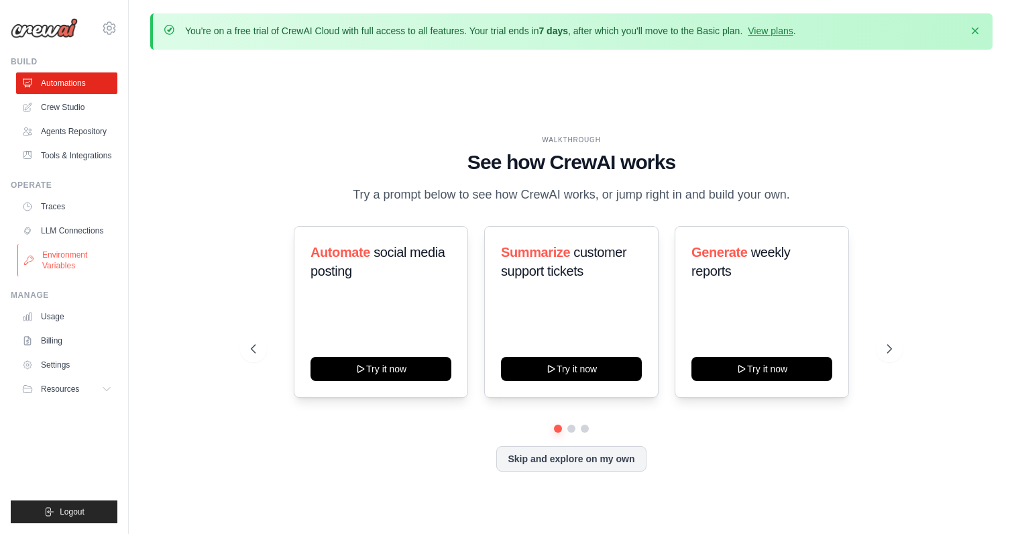
click at [68, 262] on link "Environment Variables" at bounding box center [67, 260] width 101 height 32
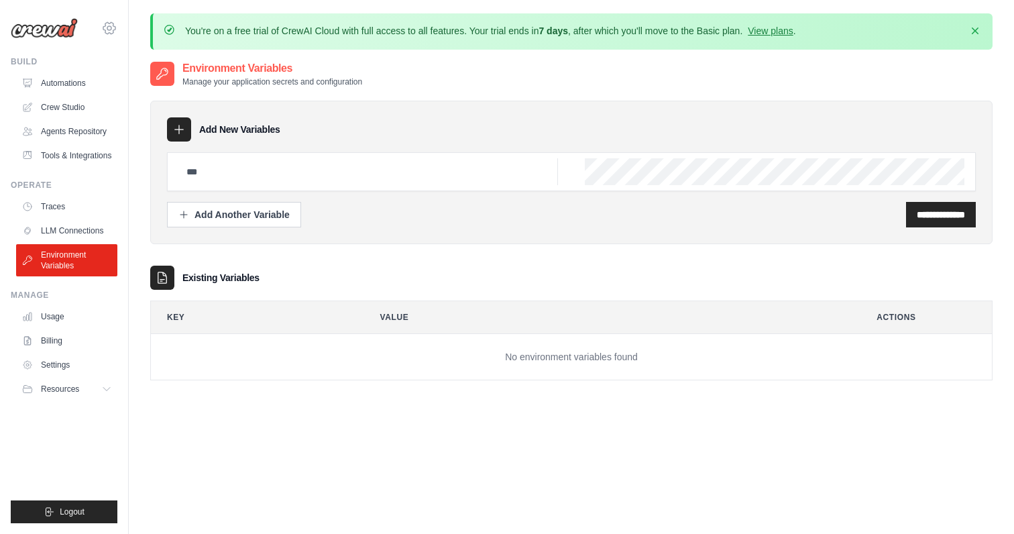
click at [116, 25] on icon at bounding box center [109, 28] width 16 height 16
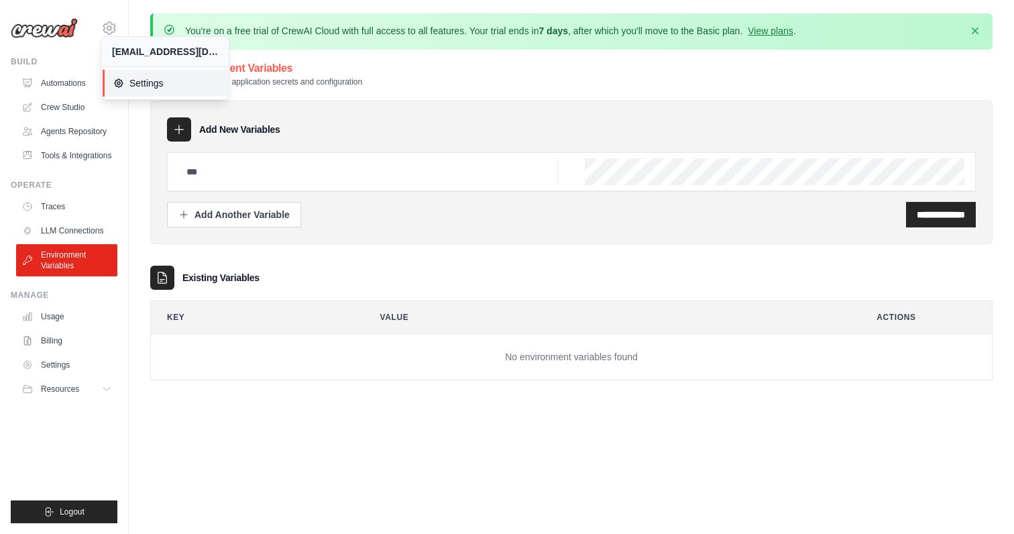
click at [134, 84] on span "Settings" at bounding box center [166, 82] width 106 height 13
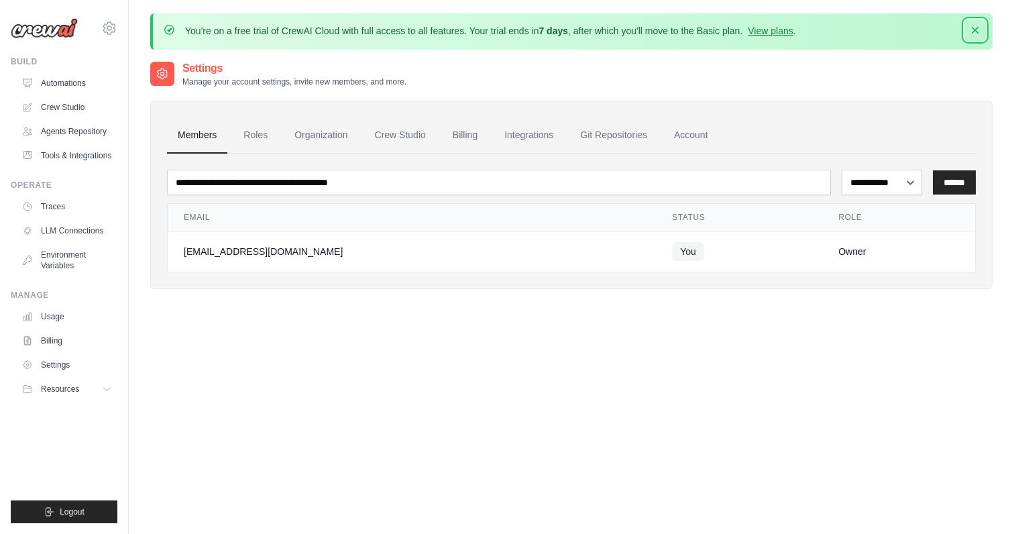
click at [978, 34] on icon "button" at bounding box center [974, 29] width 13 height 13
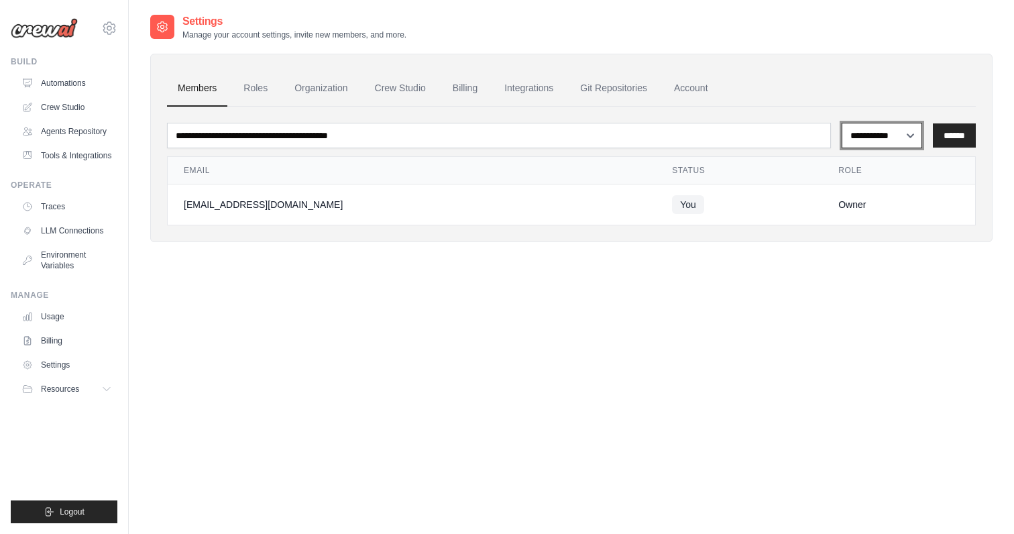
click at [888, 137] on select "**********" at bounding box center [882, 135] width 81 height 25
click at [109, 23] on icon at bounding box center [109, 27] width 12 height 11
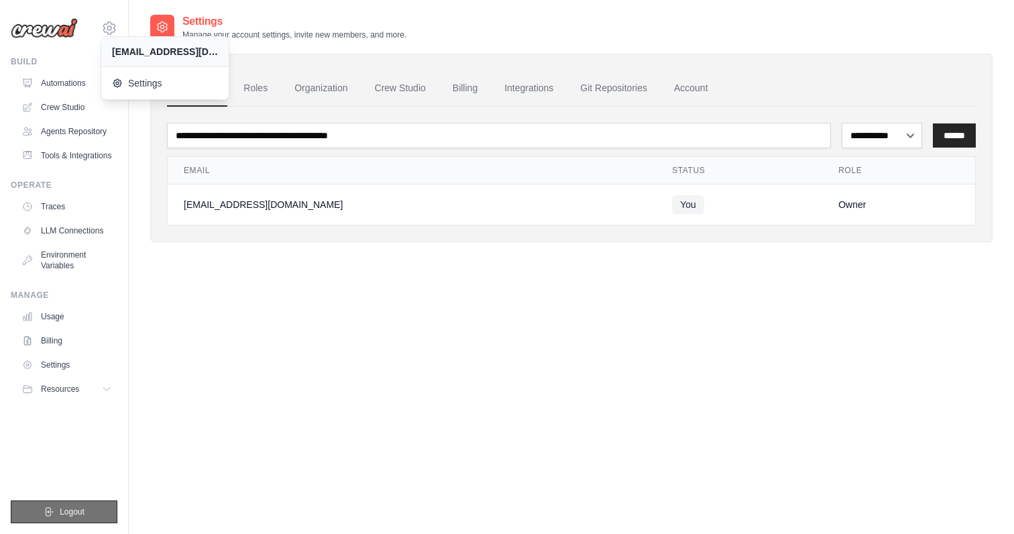
click at [62, 502] on button "Logout" at bounding box center [64, 511] width 107 height 23
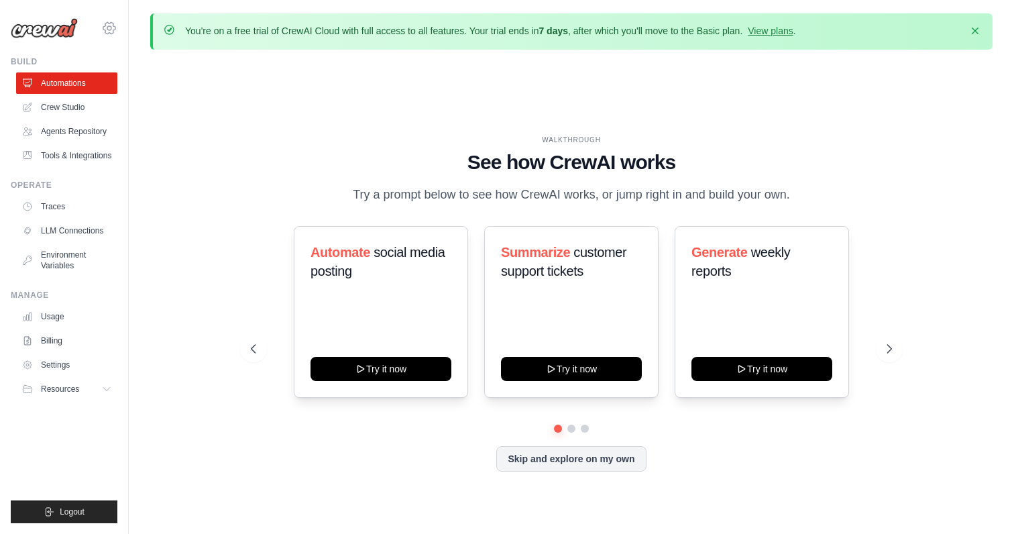
click at [113, 30] on icon at bounding box center [109, 28] width 16 height 16
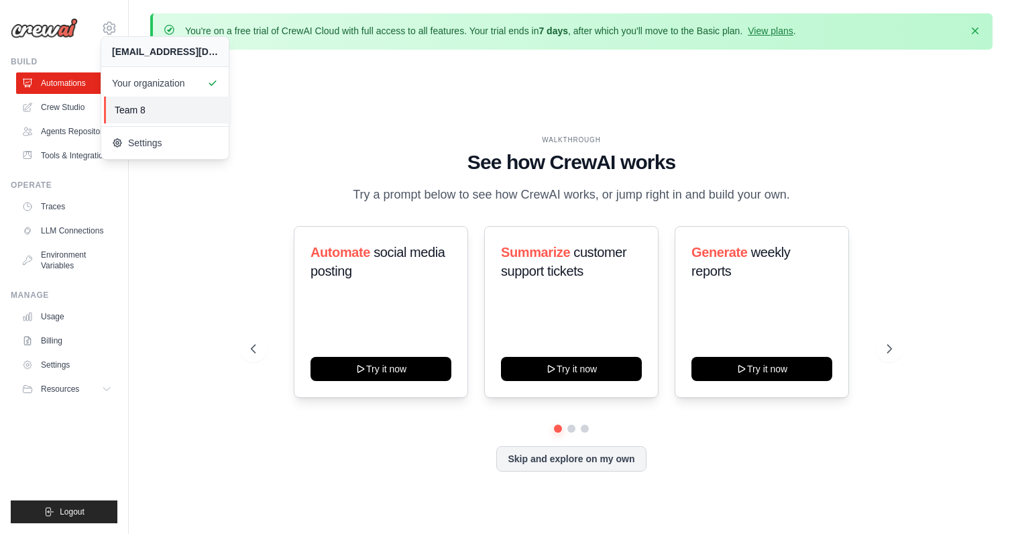
click at [189, 110] on span "Team 8" at bounding box center [168, 109] width 106 height 13
click at [151, 111] on span "Team 8" at bounding box center [168, 109] width 106 height 13
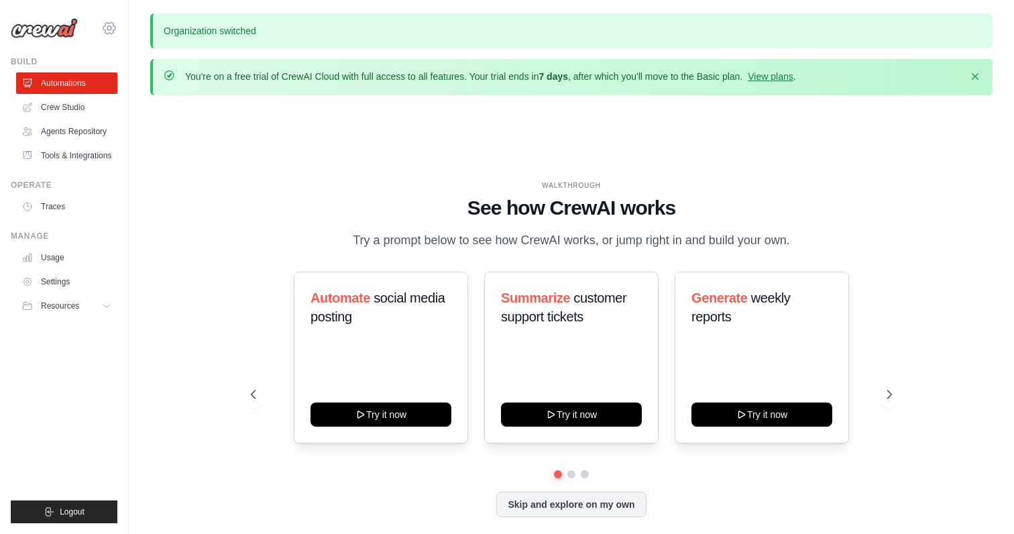
click at [109, 21] on icon at bounding box center [109, 28] width 16 height 16
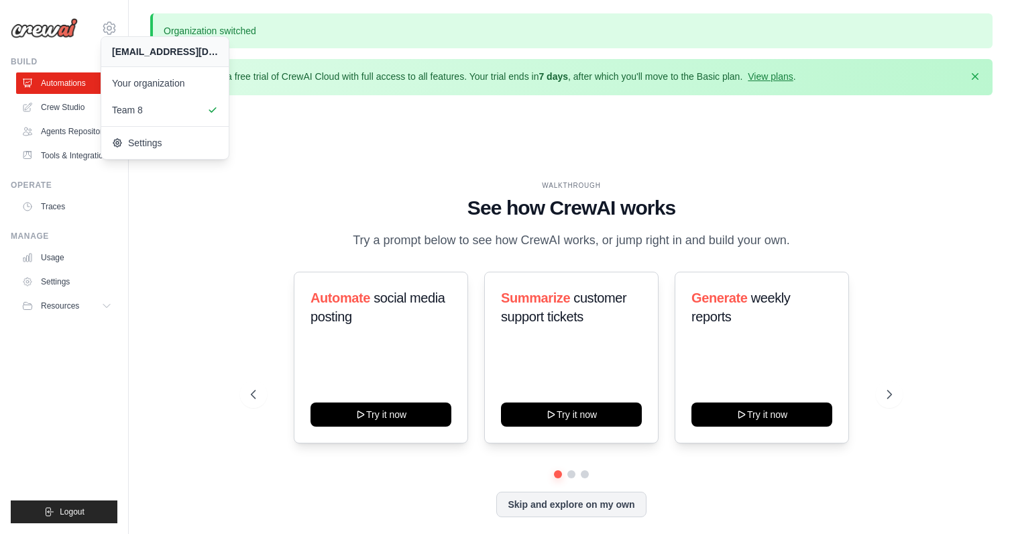
click at [190, 335] on div "WALKTHROUGH See how CrewAI works Try a prompt below to see how CrewAI works, or…" at bounding box center [571, 359] width 842 height 507
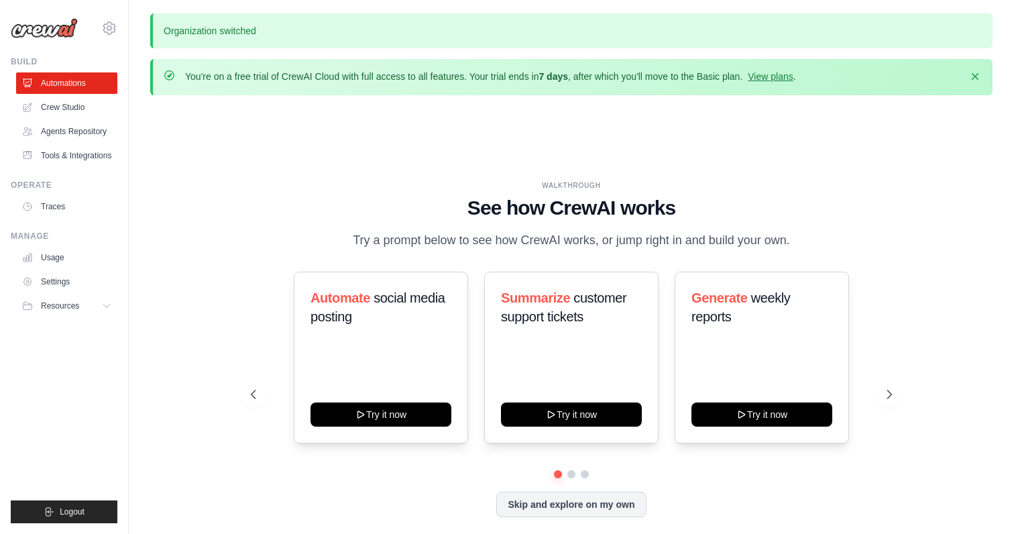
click at [114, 42] on div "maddie.short@dataiku.com Your organization Team 8 Settings" at bounding box center [64, 21] width 107 height 43
click at [321, 163] on div "WALKTHROUGH See how CrewAI works Try a prompt below to see how CrewAI works, or…" at bounding box center [571, 359] width 842 height 507
click at [293, 130] on div "WALKTHROUGH See how CrewAI works Try a prompt below to see how CrewAI works, or…" at bounding box center [571, 359] width 842 height 507
click at [82, 306] on button "Resources" at bounding box center [67, 305] width 101 height 21
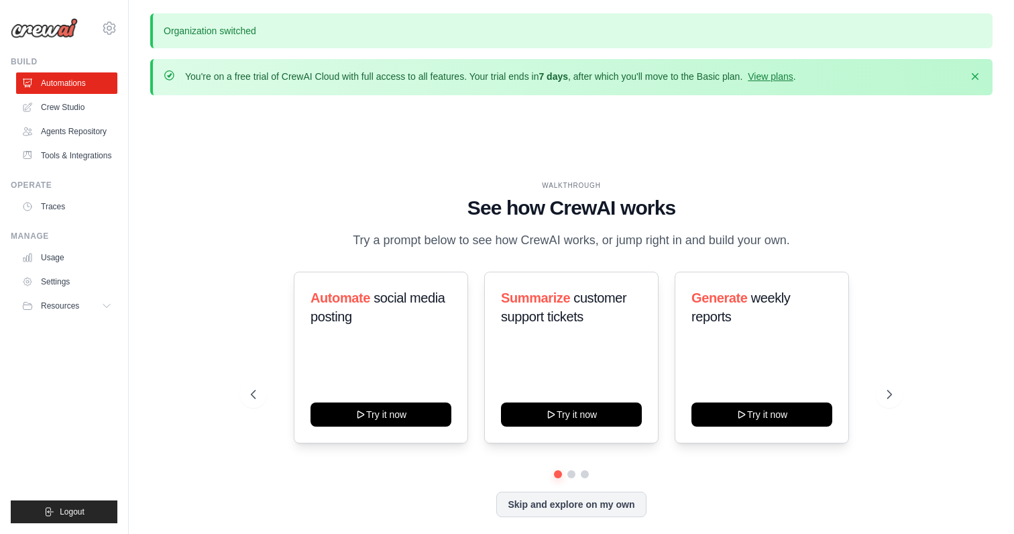
scroll to position [92, 0]
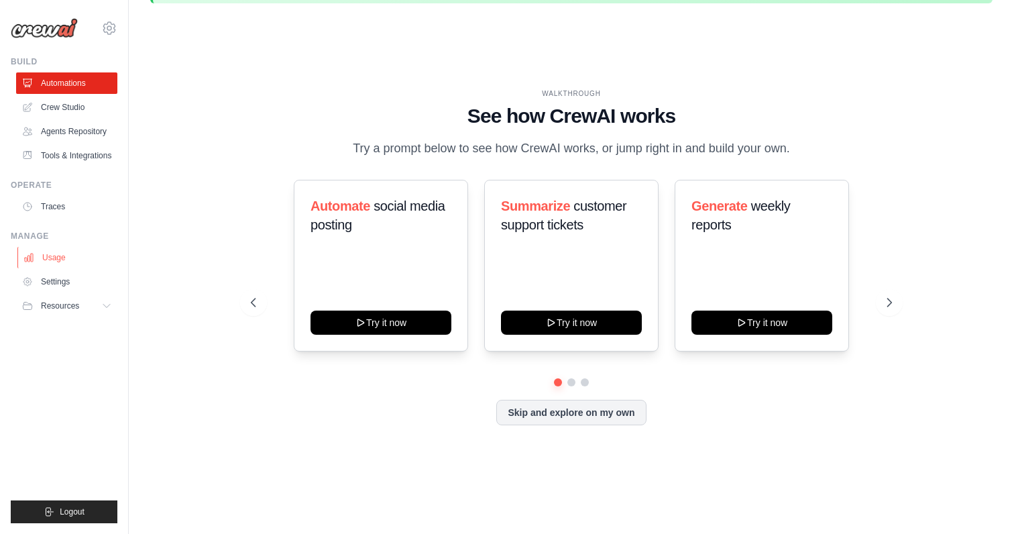
click at [68, 257] on link "Usage" at bounding box center [67, 257] width 101 height 21
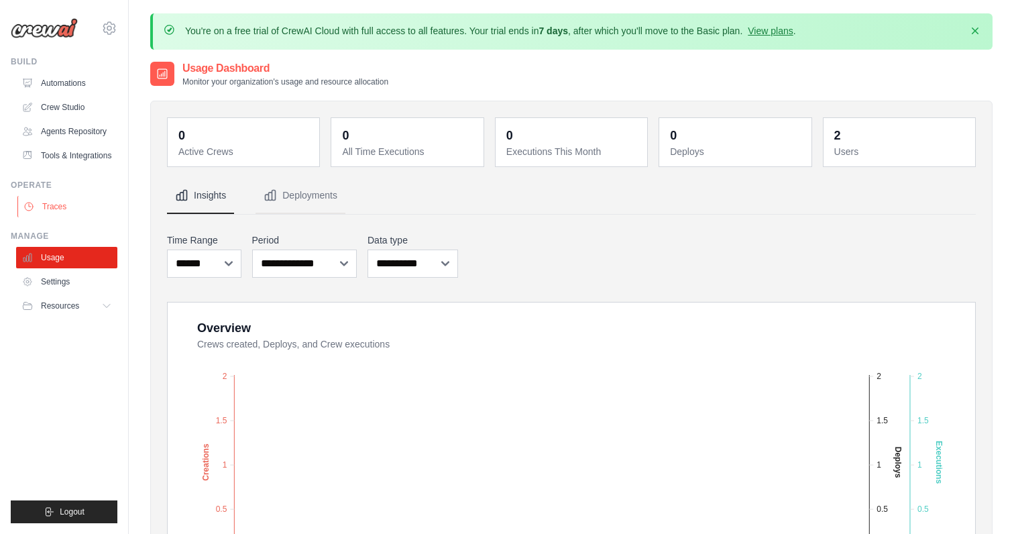
click at [81, 203] on link "Traces" at bounding box center [67, 206] width 101 height 21
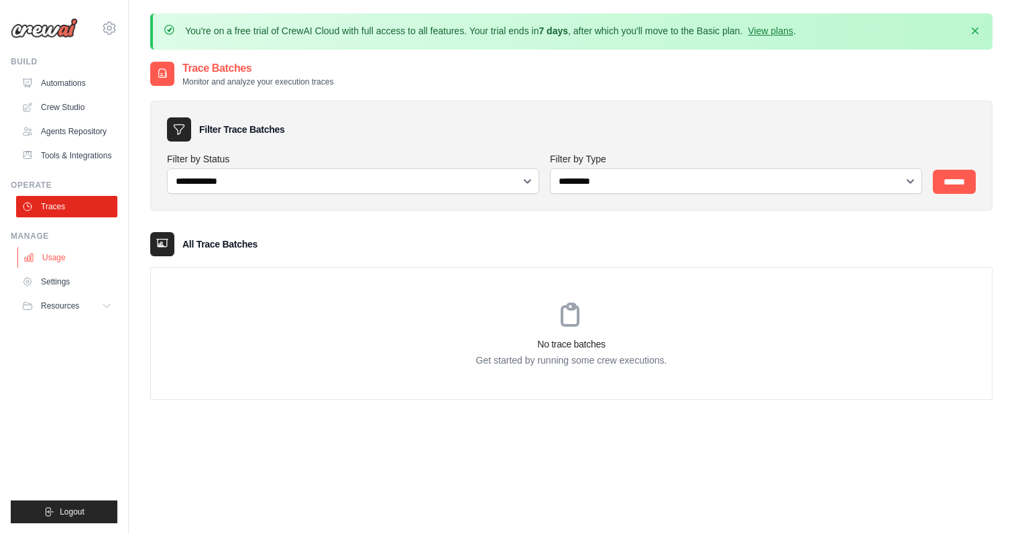
click at [79, 267] on link "Usage" at bounding box center [67, 257] width 101 height 21
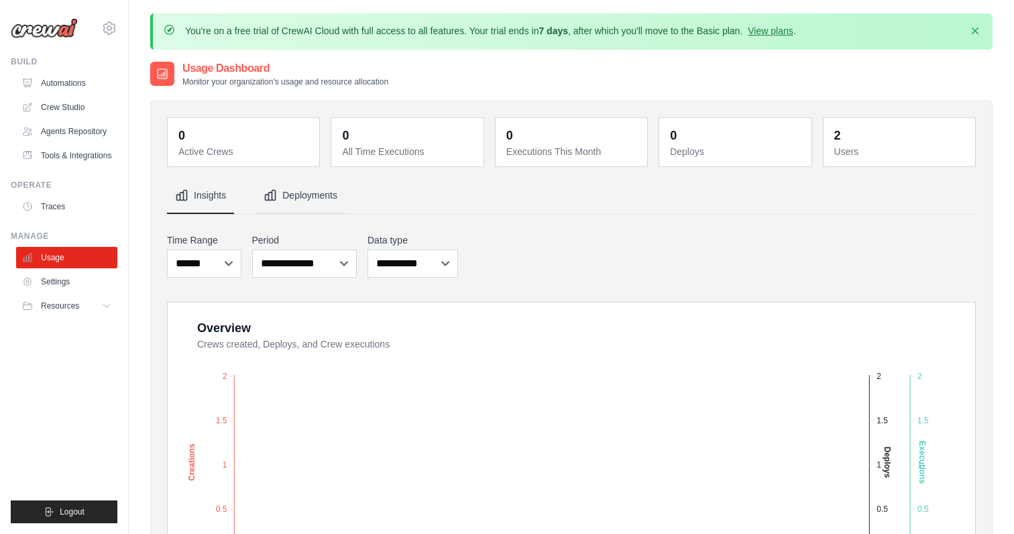
click at [334, 197] on button "Deployments" at bounding box center [301, 196] width 90 height 36
click at [80, 163] on link "Tools & Integrations" at bounding box center [67, 155] width 101 height 21
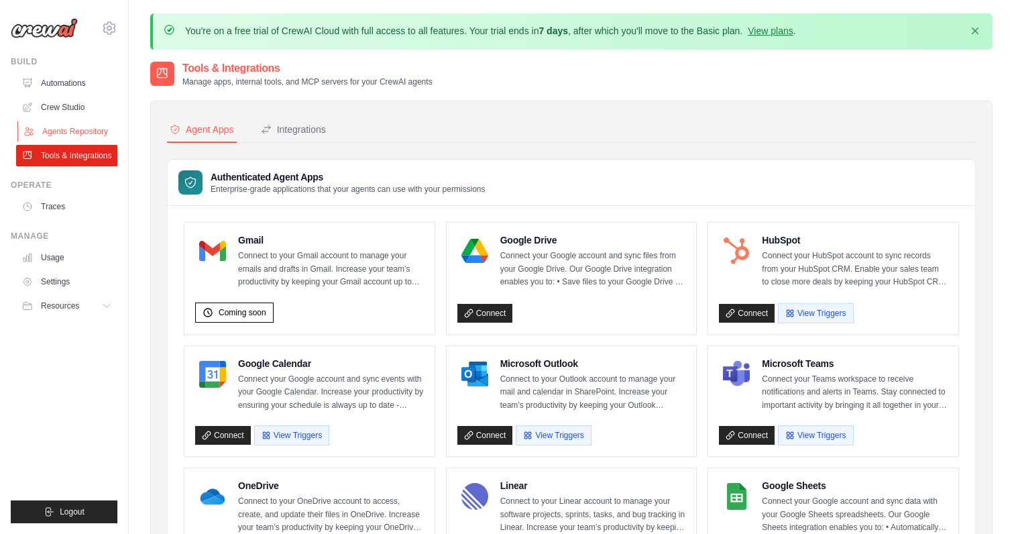
click at [80, 129] on link "Agents Repository" at bounding box center [67, 131] width 101 height 21
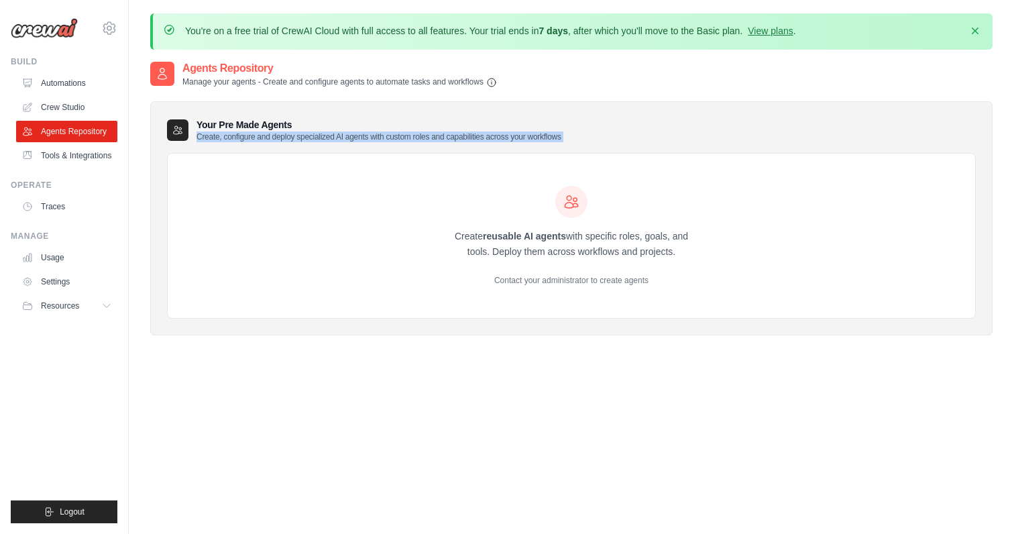
drag, startPoint x: 192, startPoint y: 133, endPoint x: 520, endPoint y: 148, distance: 328.2
click at [518, 146] on div "Your Pre Made Agents Create, configure and deploy specialized AI agents with cu…" at bounding box center [571, 218] width 842 height 235
click at [520, 148] on div "Your Pre Made Agents Create, configure and deploy specialized AI agents with cu…" at bounding box center [571, 218] width 842 height 235
click at [555, 284] on div "Contact your administrator to create agents" at bounding box center [572, 280] width 258 height 11
click at [547, 279] on div "Contact your administrator to create agents" at bounding box center [572, 280] width 258 height 11
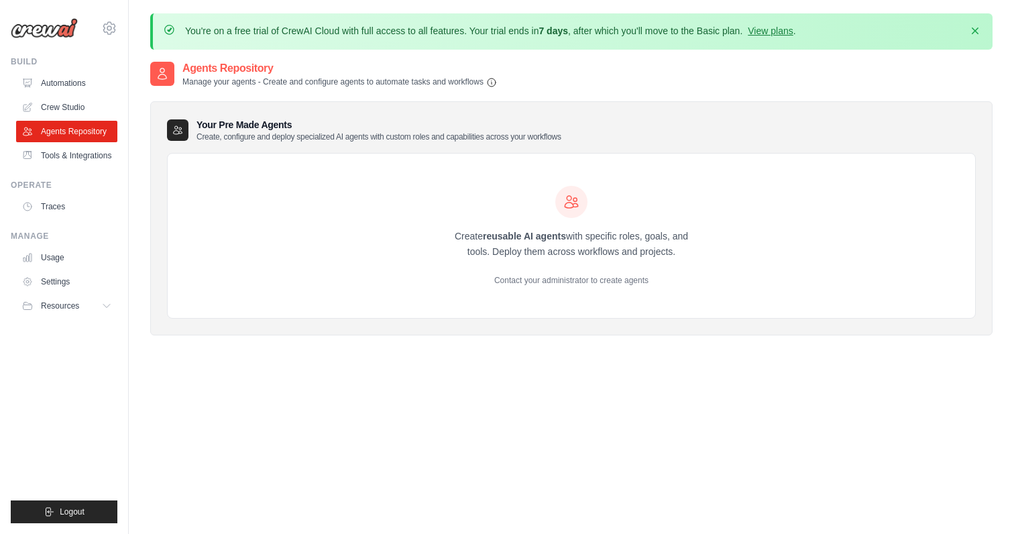
drag, startPoint x: 490, startPoint y: 280, endPoint x: 693, endPoint y: 288, distance: 203.3
click at [693, 288] on div "Create reusable AI agents with specific roles, goals, and tools. Deploy them ac…" at bounding box center [571, 236] width 807 height 165
click at [692, 288] on div "Create reusable AI agents with specific roles, goals, and tools. Deploy them ac…" at bounding box center [571, 236] width 807 height 165
click at [495, 79] on icon "button" at bounding box center [491, 81] width 11 height 11
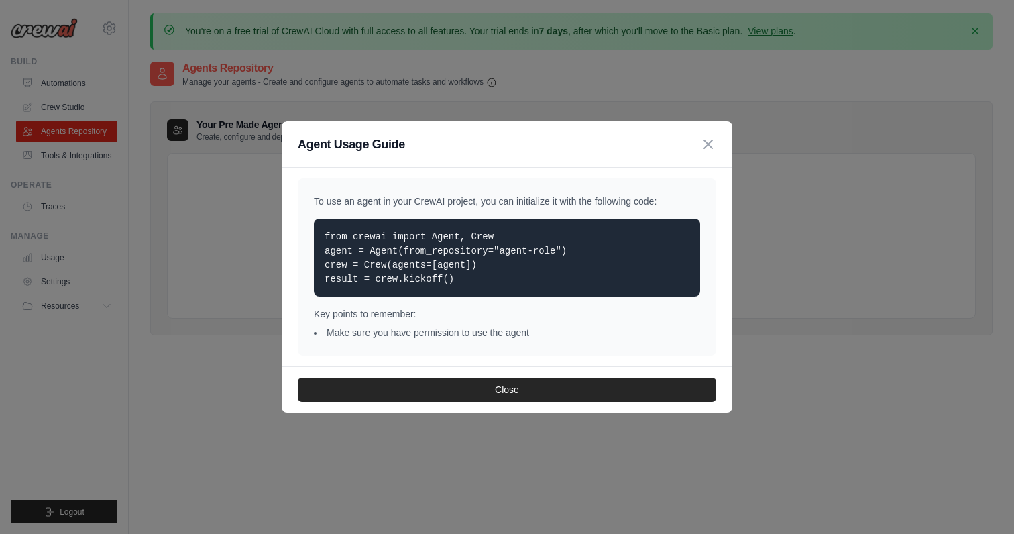
click at [226, 274] on div "Agent Usage Guide To use an agent in your CrewAI project, you can initialize it…" at bounding box center [507, 267] width 1014 height 534
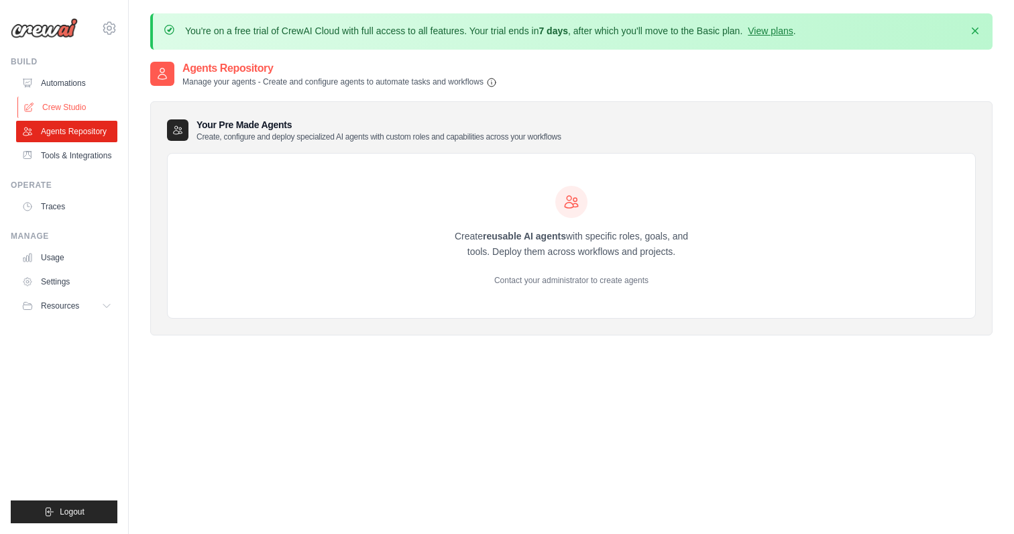
click at [93, 109] on link "Crew Studio" at bounding box center [67, 107] width 101 height 21
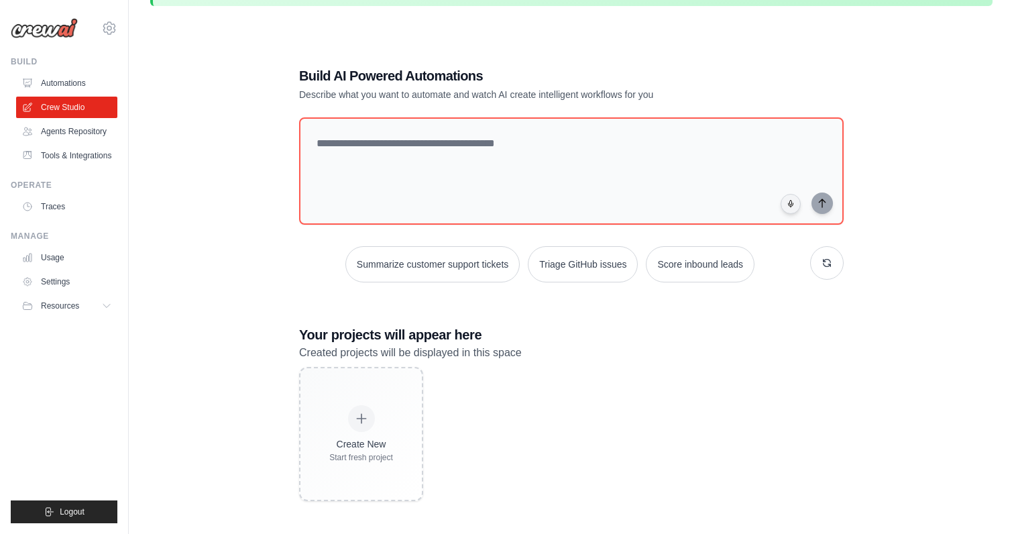
scroll to position [73, 0]
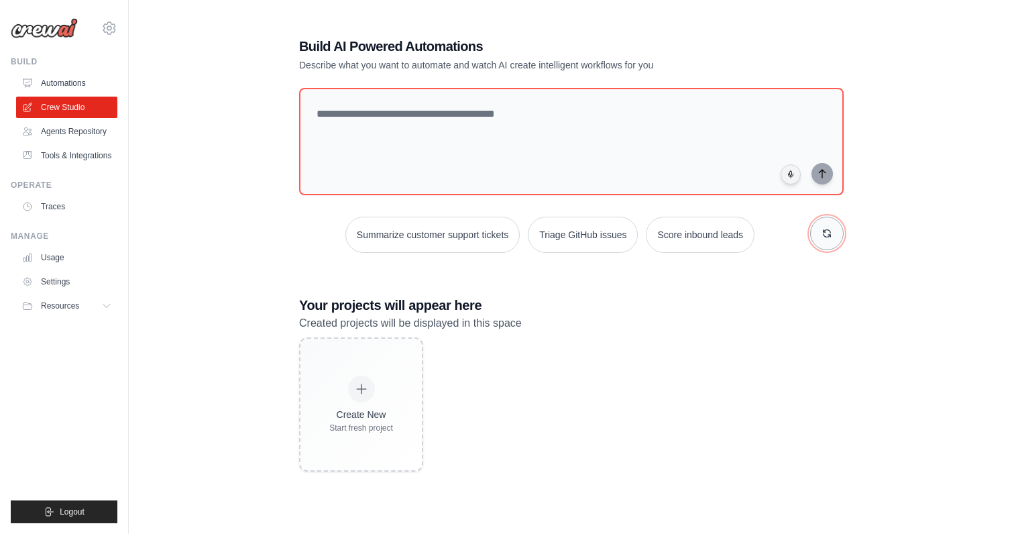
click at [823, 237] on icon "button" at bounding box center [827, 233] width 11 height 11
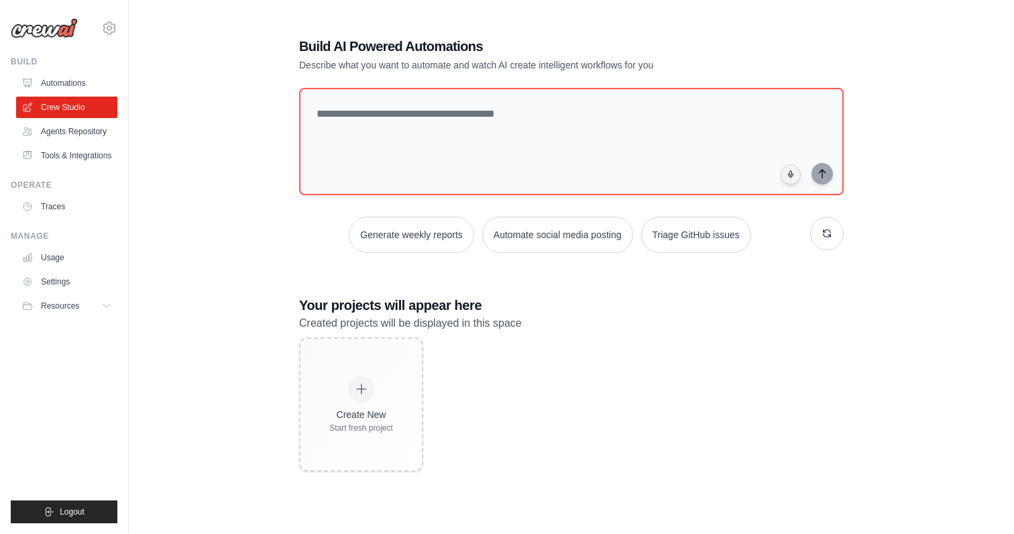
click at [844, 235] on div "Build AI Powered Automations Describe what you want to automate and watch AI cr…" at bounding box center [571, 253] width 577 height 477
click at [828, 228] on icon "button" at bounding box center [827, 233] width 11 height 11
click at [579, 209] on div "Create email marketing campaigns Generate weekly reports Automate social media …" at bounding box center [571, 170] width 545 height 165
click at [579, 225] on button "Generate weekly reports" at bounding box center [558, 235] width 125 height 36
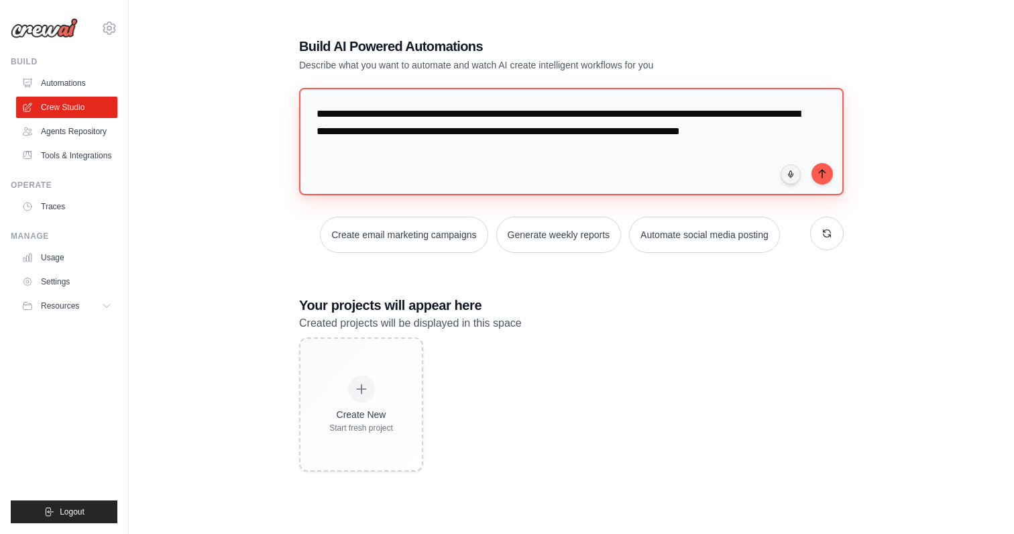
drag, startPoint x: 450, startPoint y: 151, endPoint x: 264, endPoint y: 105, distance: 191.9
click at [263, 107] on div "**********" at bounding box center [571, 254] width 842 height 534
type textarea "**********"
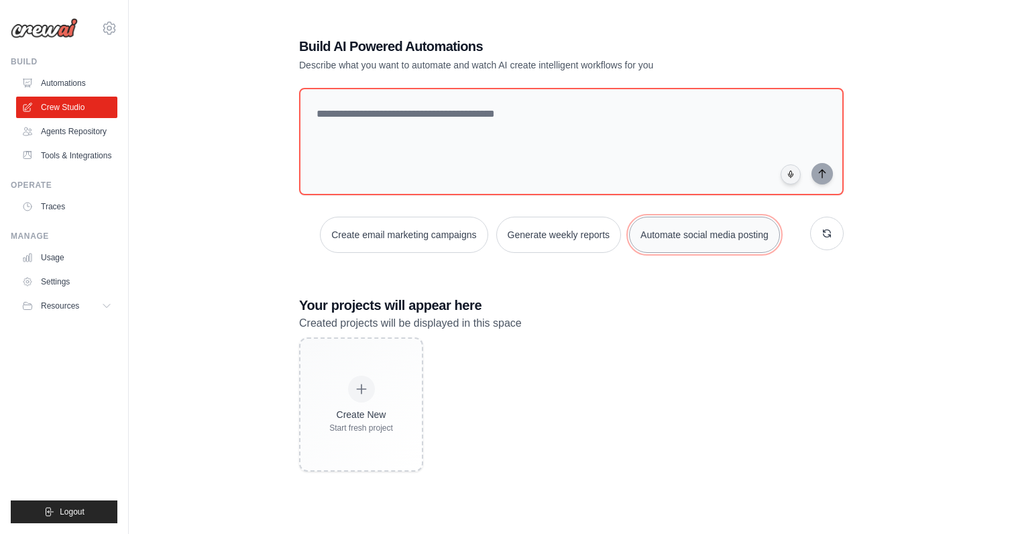
click at [710, 236] on button "Automate social media posting" at bounding box center [704, 235] width 151 height 36
click at [820, 174] on icon "submit" at bounding box center [822, 173] width 11 height 11
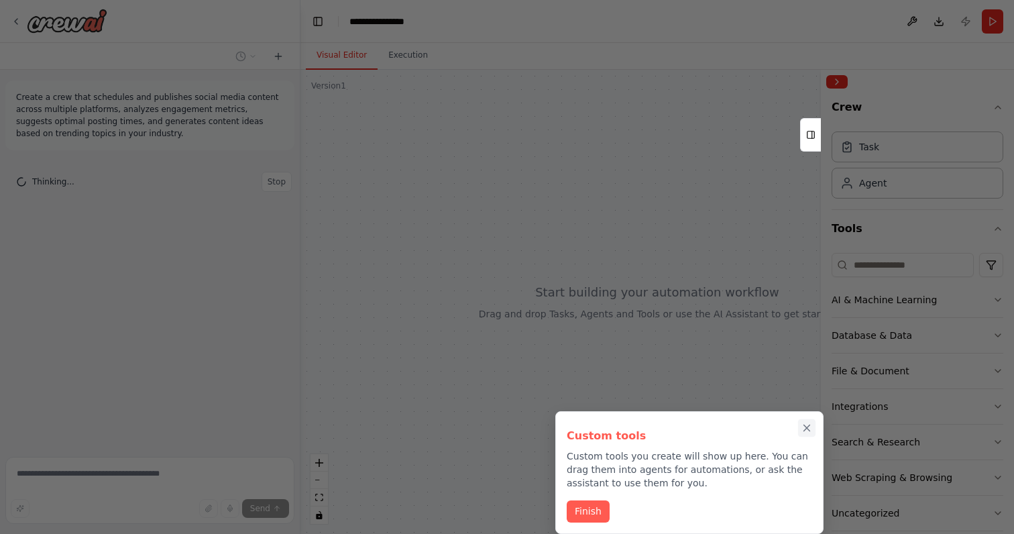
click at [811, 427] on icon "Close walkthrough" at bounding box center [807, 428] width 12 height 12
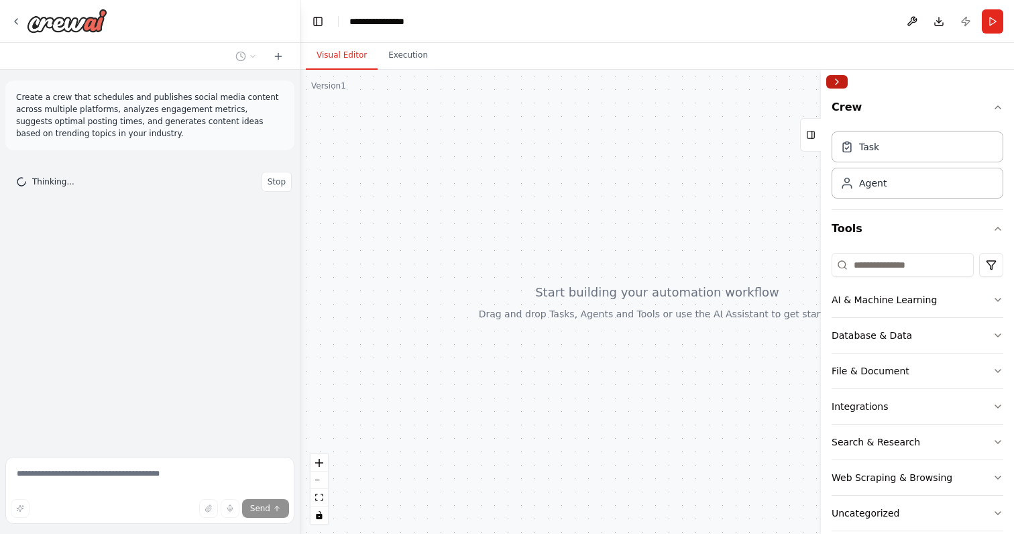
click at [837, 78] on button "Collapse right sidebar" at bounding box center [836, 81] width 21 height 13
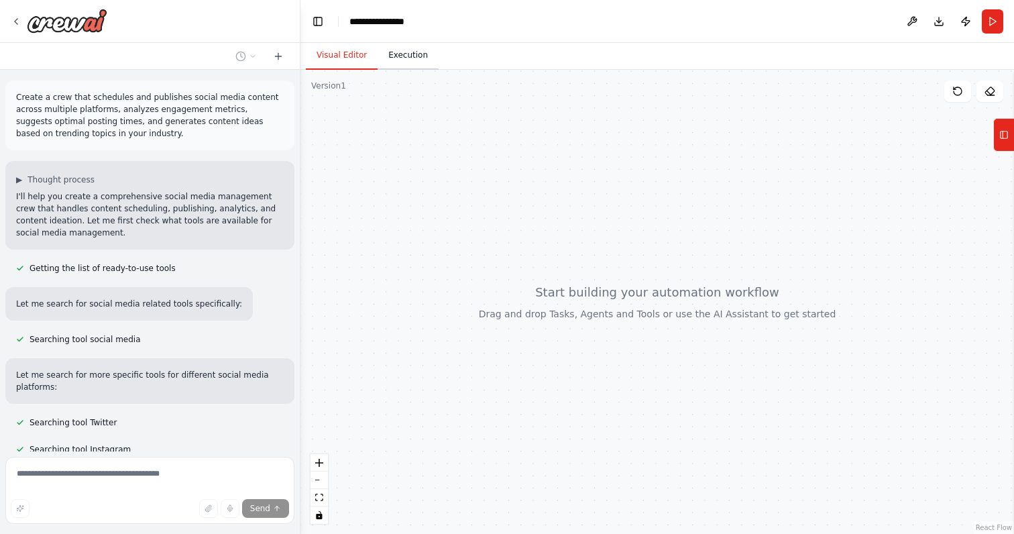
click at [410, 59] on button "Execution" at bounding box center [408, 56] width 61 height 28
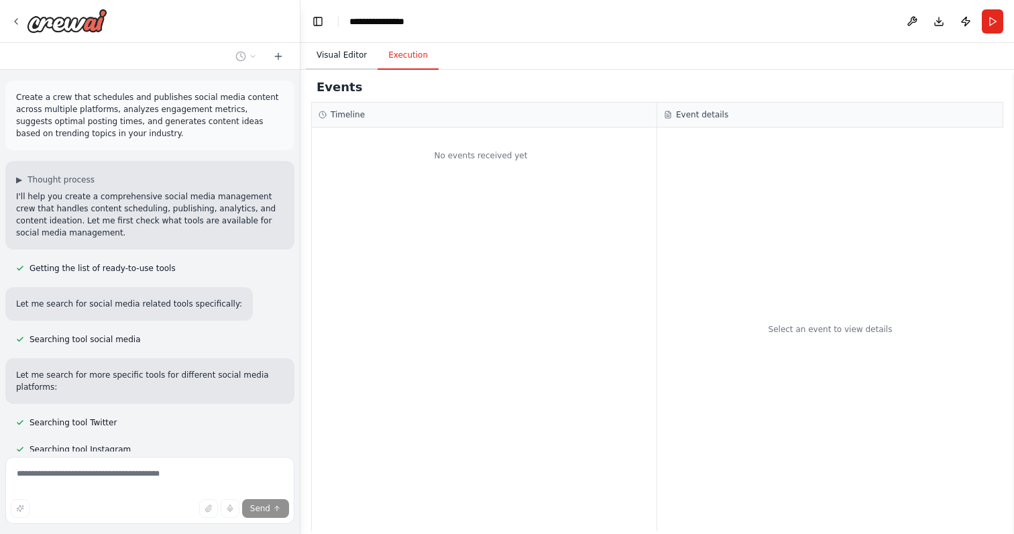
click at [350, 57] on button "Visual Editor" at bounding box center [342, 56] width 72 height 28
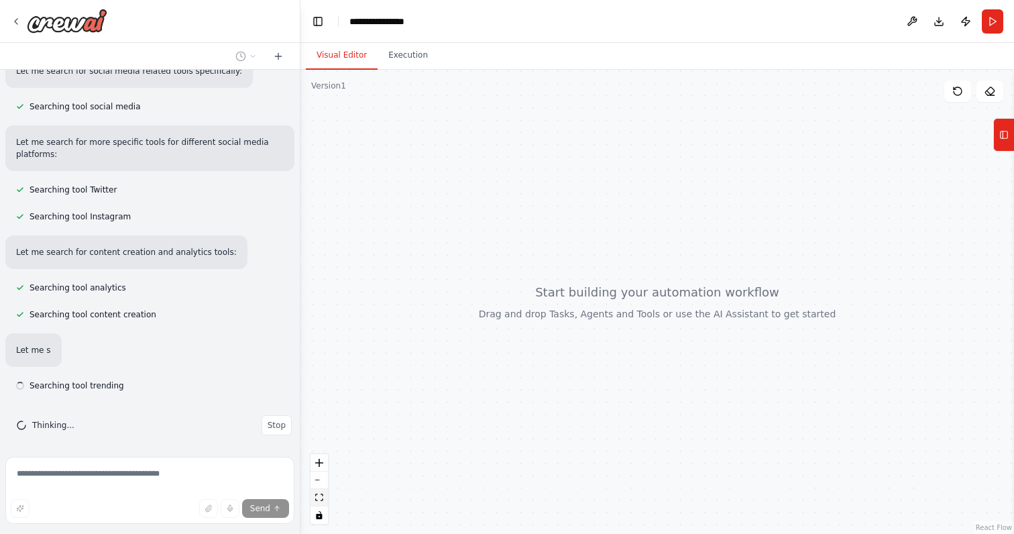
scroll to position [237, 0]
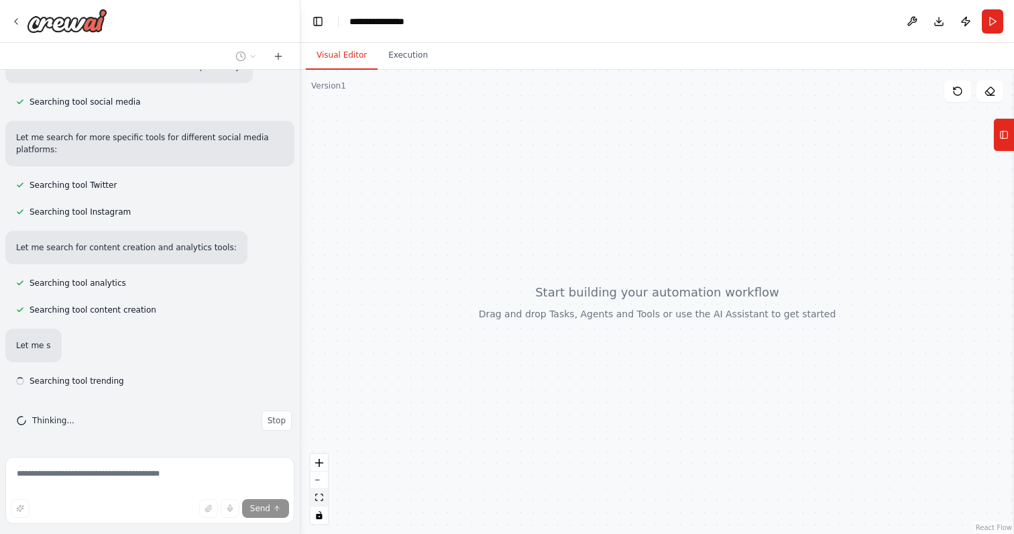
click at [321, 500] on icon "fit view" at bounding box center [319, 497] width 8 height 7
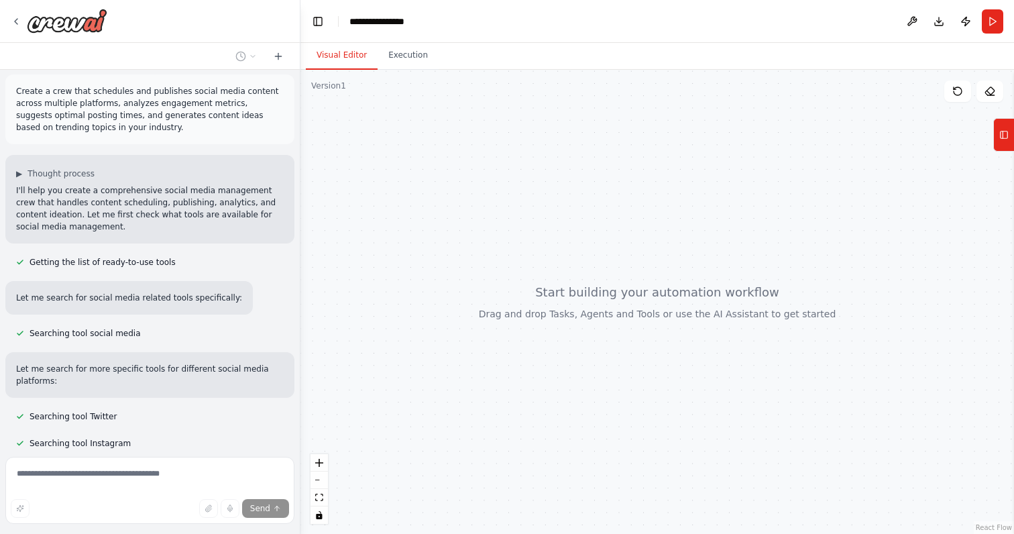
scroll to position [0, 0]
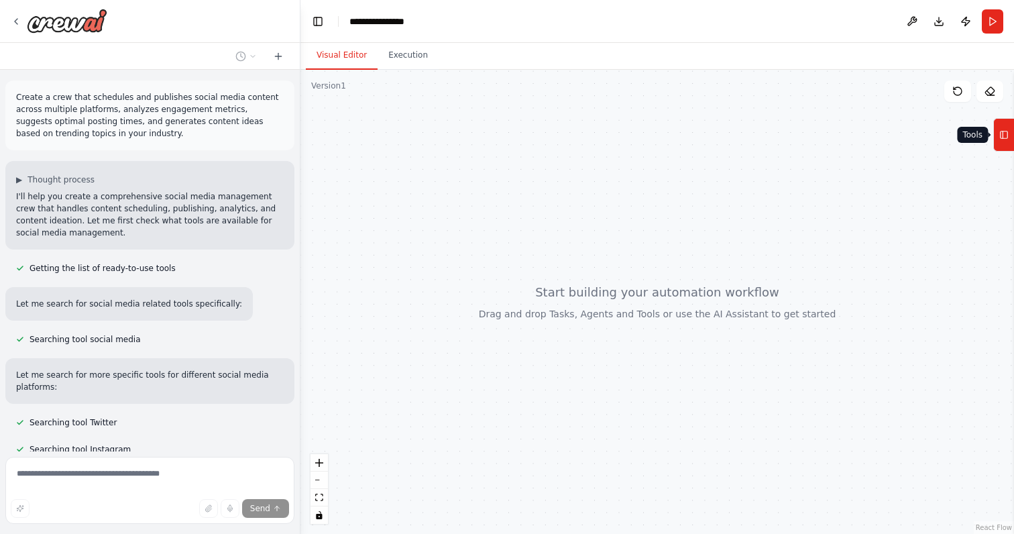
click at [1003, 134] on icon at bounding box center [1003, 134] width 9 height 21
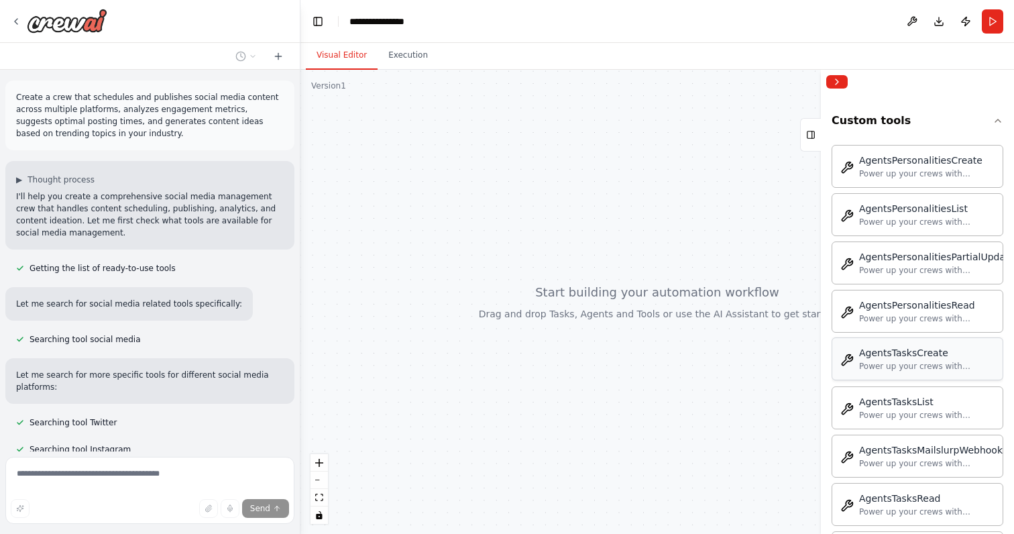
scroll to position [447, 0]
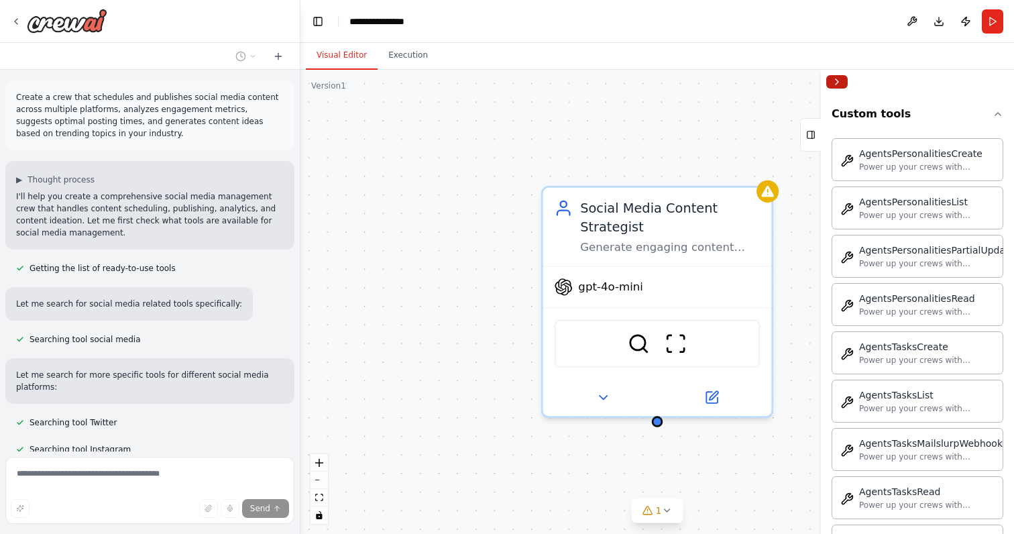
click at [835, 76] on button "Collapse right sidebar" at bounding box center [836, 81] width 21 height 13
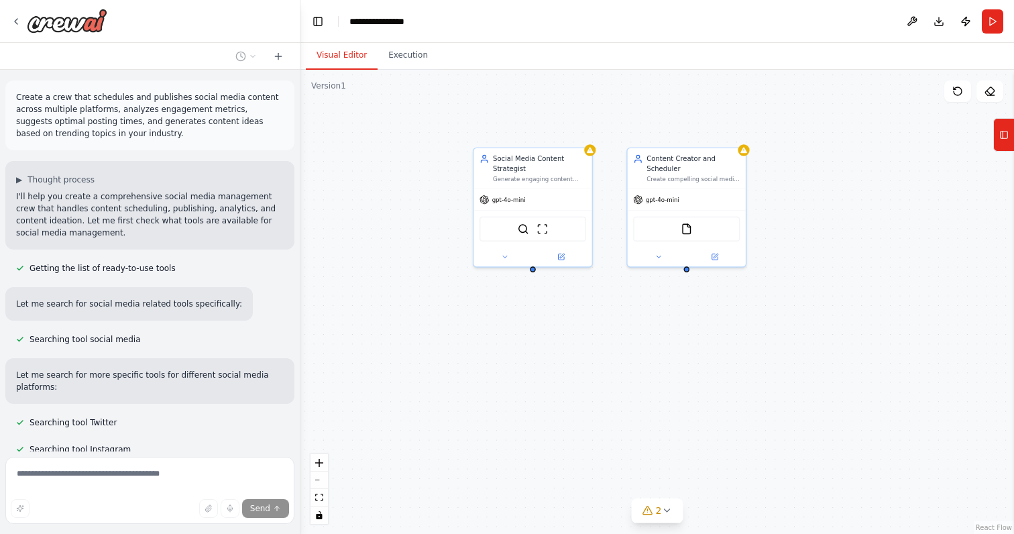
drag, startPoint x: 499, startPoint y: 290, endPoint x: 441, endPoint y: 252, distance: 68.8
click at [441, 252] on div "Social Media Content Strategist Generate engaging content ideas based on trendi…" at bounding box center [657, 302] width 714 height 464
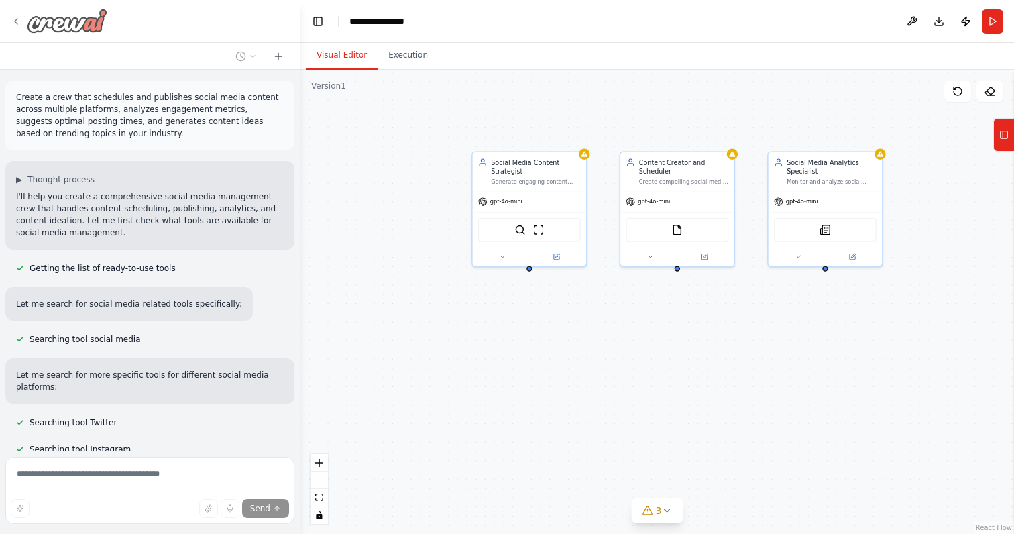
click at [16, 23] on icon at bounding box center [16, 21] width 11 height 11
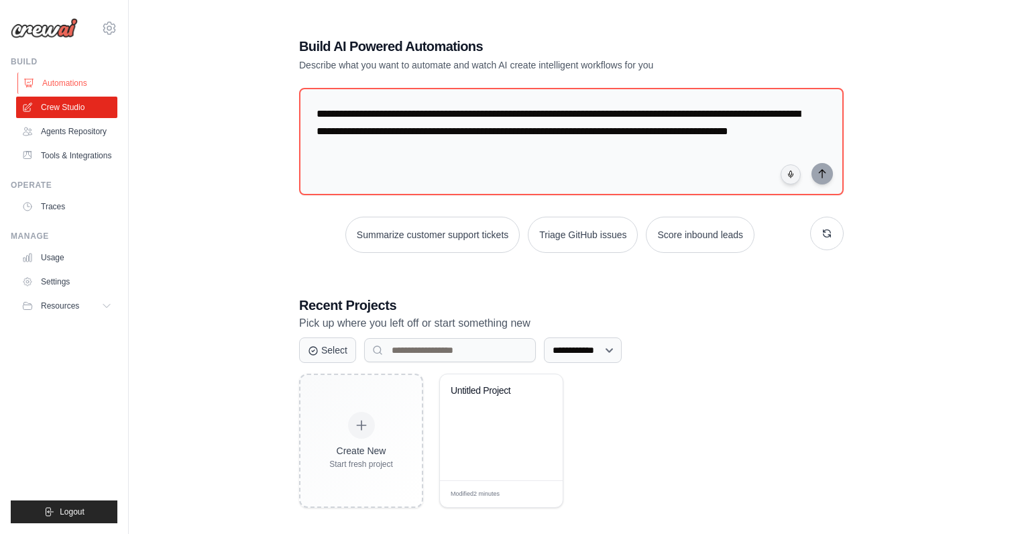
click at [64, 85] on link "Automations" at bounding box center [67, 82] width 101 height 21
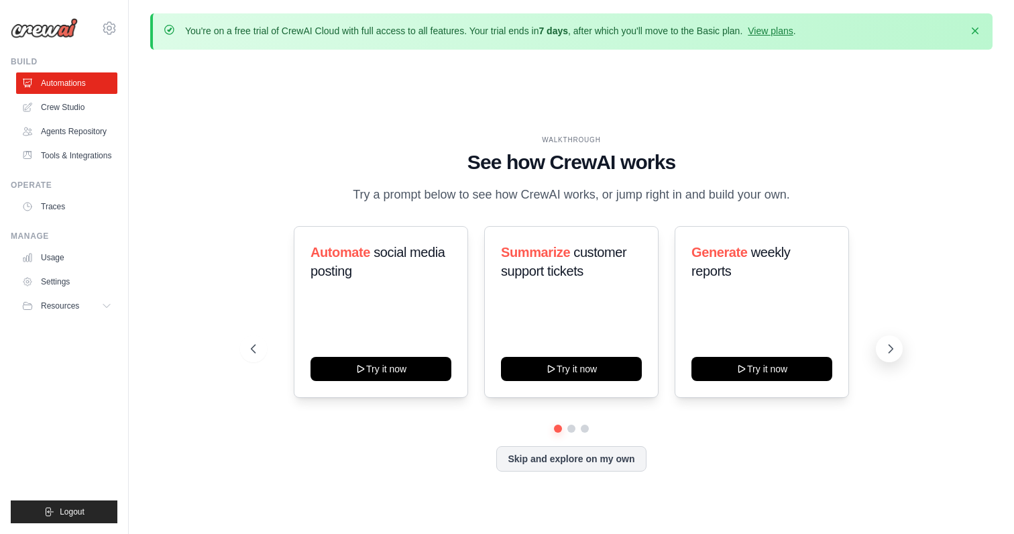
click at [890, 349] on icon at bounding box center [890, 348] width 13 height 13
click at [887, 329] on div "Create email marketing campaigns Try it now Process invoices automatically Try …" at bounding box center [572, 312] width 642 height 172
click at [891, 347] on icon at bounding box center [891, 349] width 4 height 8
click at [561, 427] on button at bounding box center [557, 428] width 9 height 9
click at [44, 205] on link "Traces" at bounding box center [67, 206] width 101 height 21
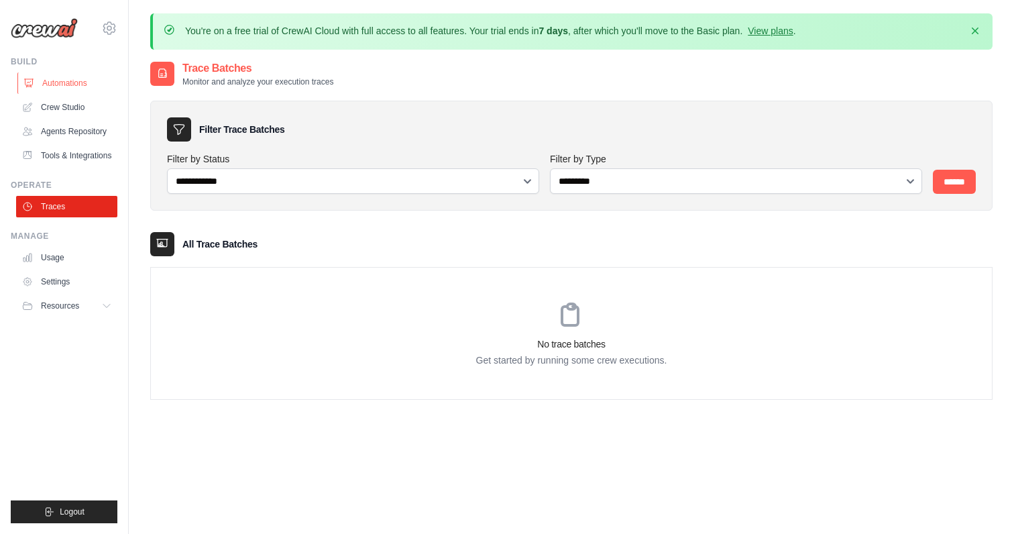
click at [72, 74] on link "Automations" at bounding box center [67, 82] width 101 height 21
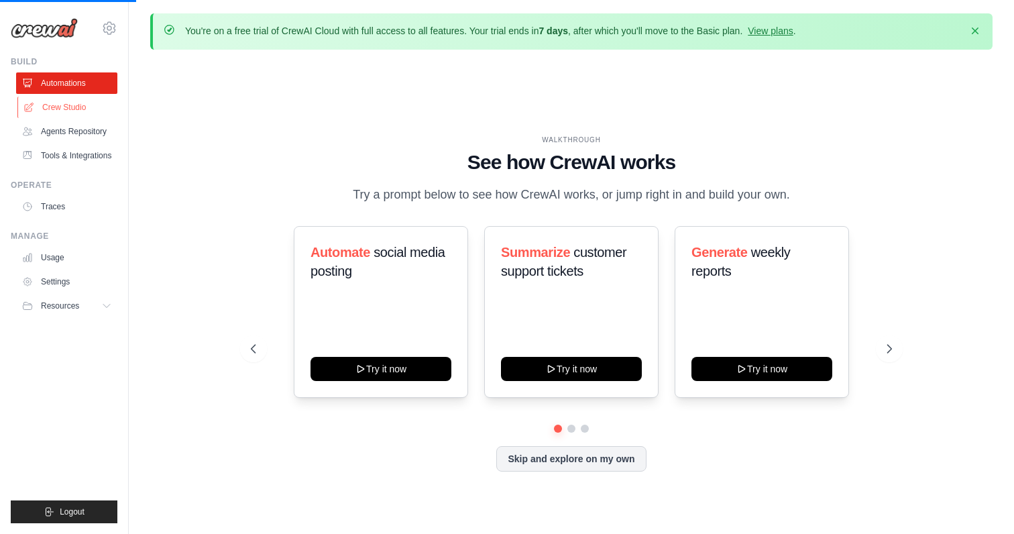
click at [76, 107] on link "Crew Studio" at bounding box center [67, 107] width 101 height 21
click at [64, 103] on link "Crew Studio" at bounding box center [67, 107] width 101 height 21
